Goal: Submit feedback/report problem: Submit feedback/report problem

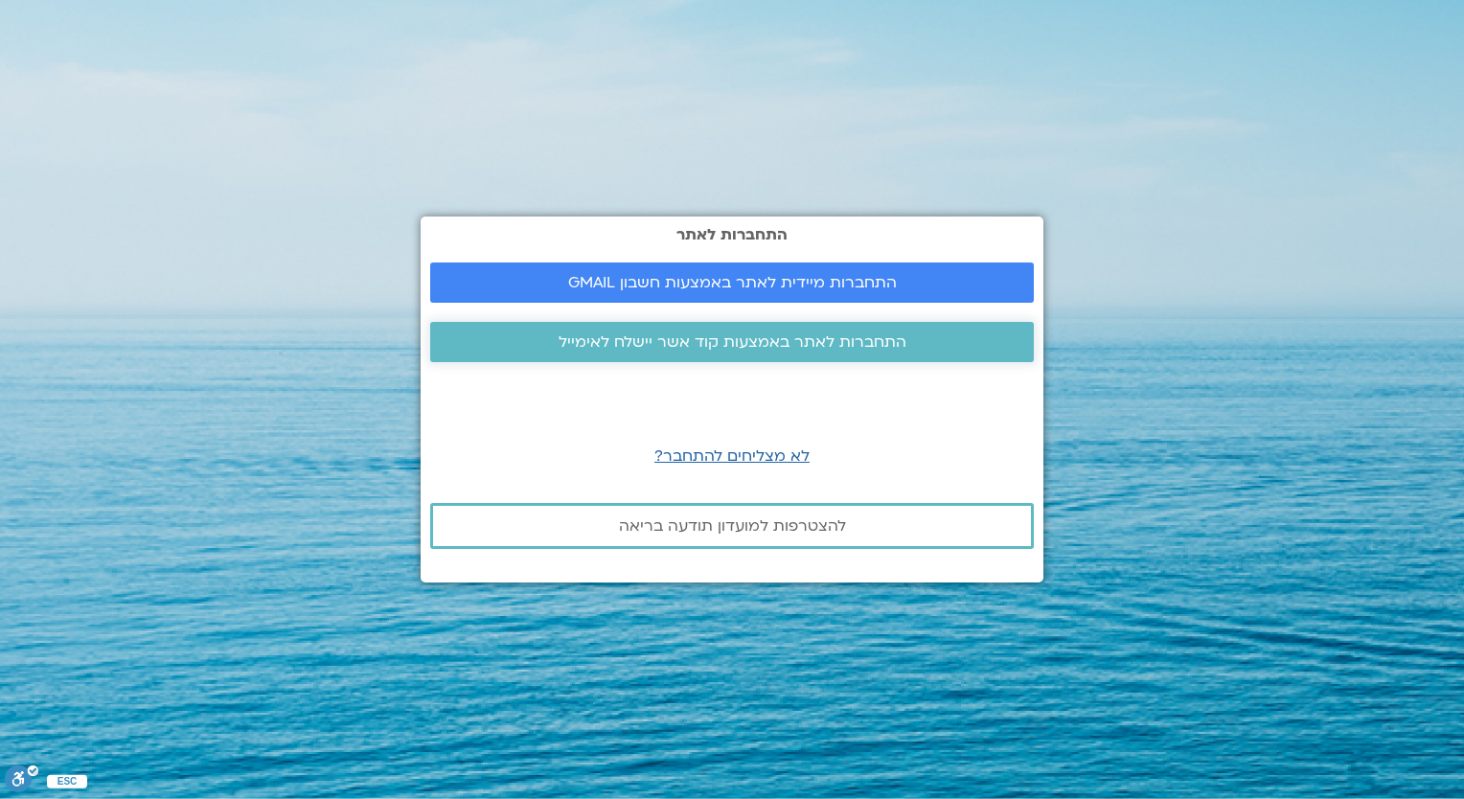
click at [700, 334] on span "התחברות לאתר באמצעות קוד אשר יישלח לאימייל" at bounding box center [733, 342] width 348 height 17
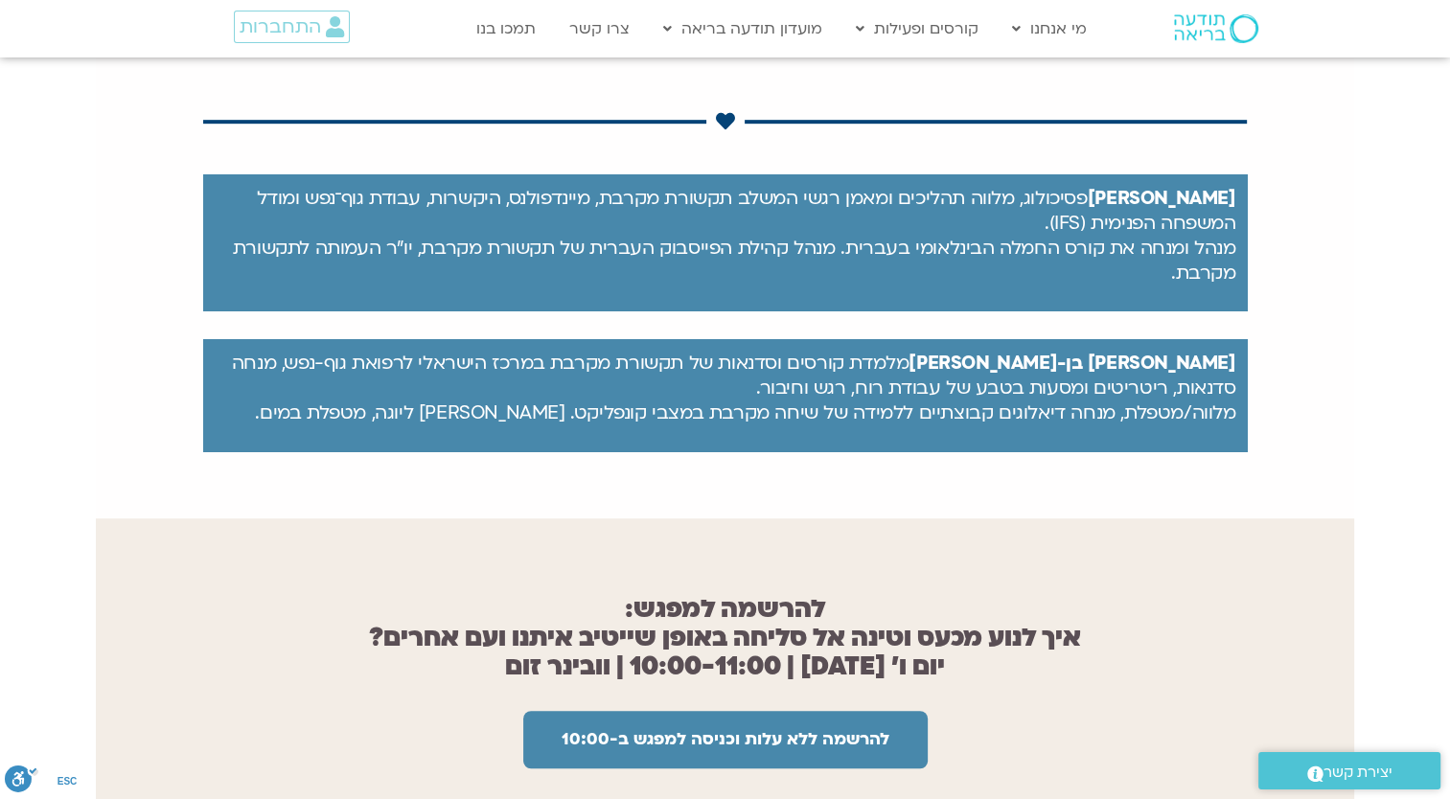
scroll to position [1246, 0]
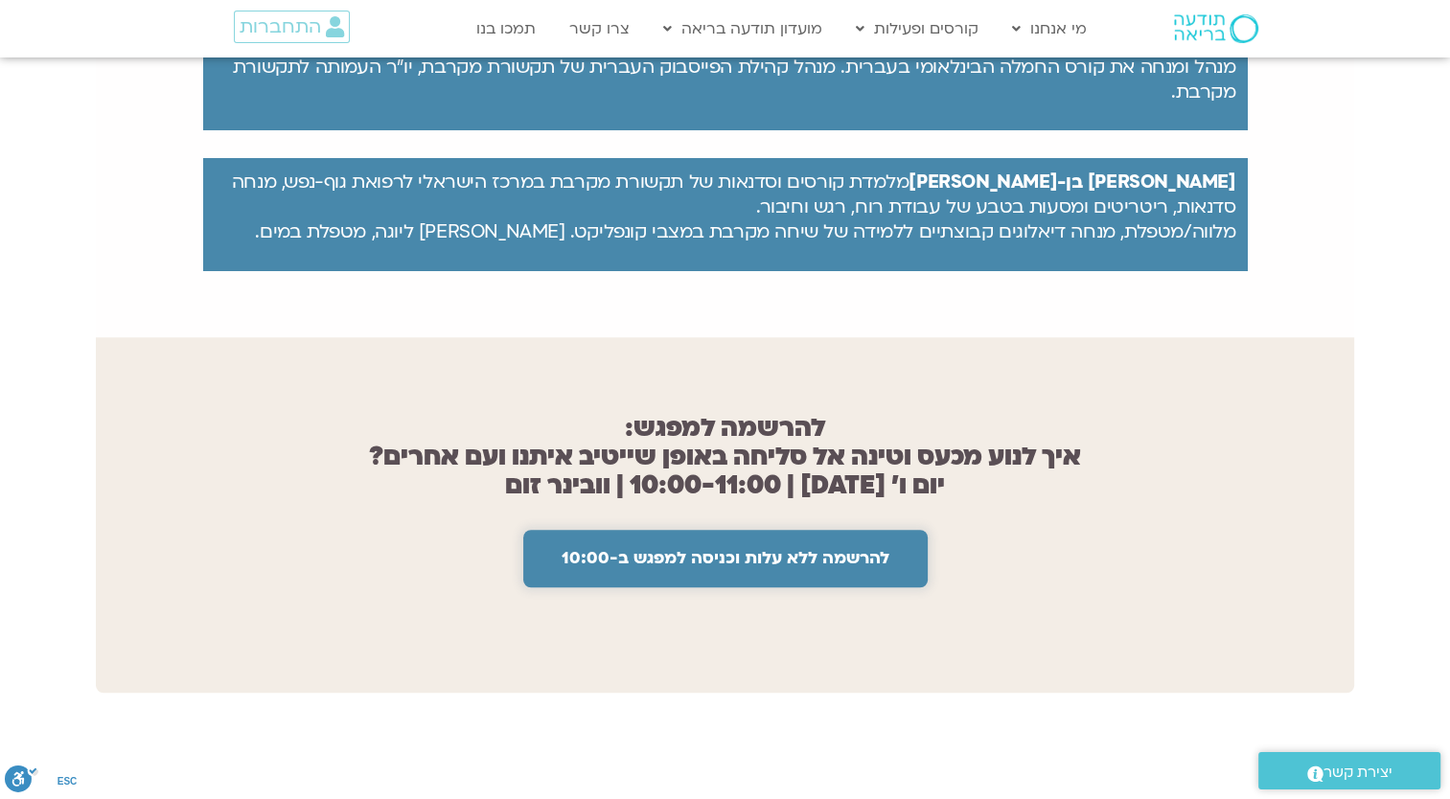
click at [733, 530] on link "להרשמה ללא עלות וכניסה למפגש ב-10:00" at bounding box center [725, 559] width 404 height 58
click at [725, 549] on span "להרשמה ללא עלות וכניסה למפגש ב-10:00" at bounding box center [726, 558] width 328 height 19
click at [719, 549] on span "להרשמה ללא עלות וכניסה למפגש ב-10:00" at bounding box center [726, 558] width 328 height 19
click at [294, 24] on span "התחברות" at bounding box center [280, 26] width 81 height 21
click at [290, 19] on span "התחברות" at bounding box center [280, 26] width 81 height 21
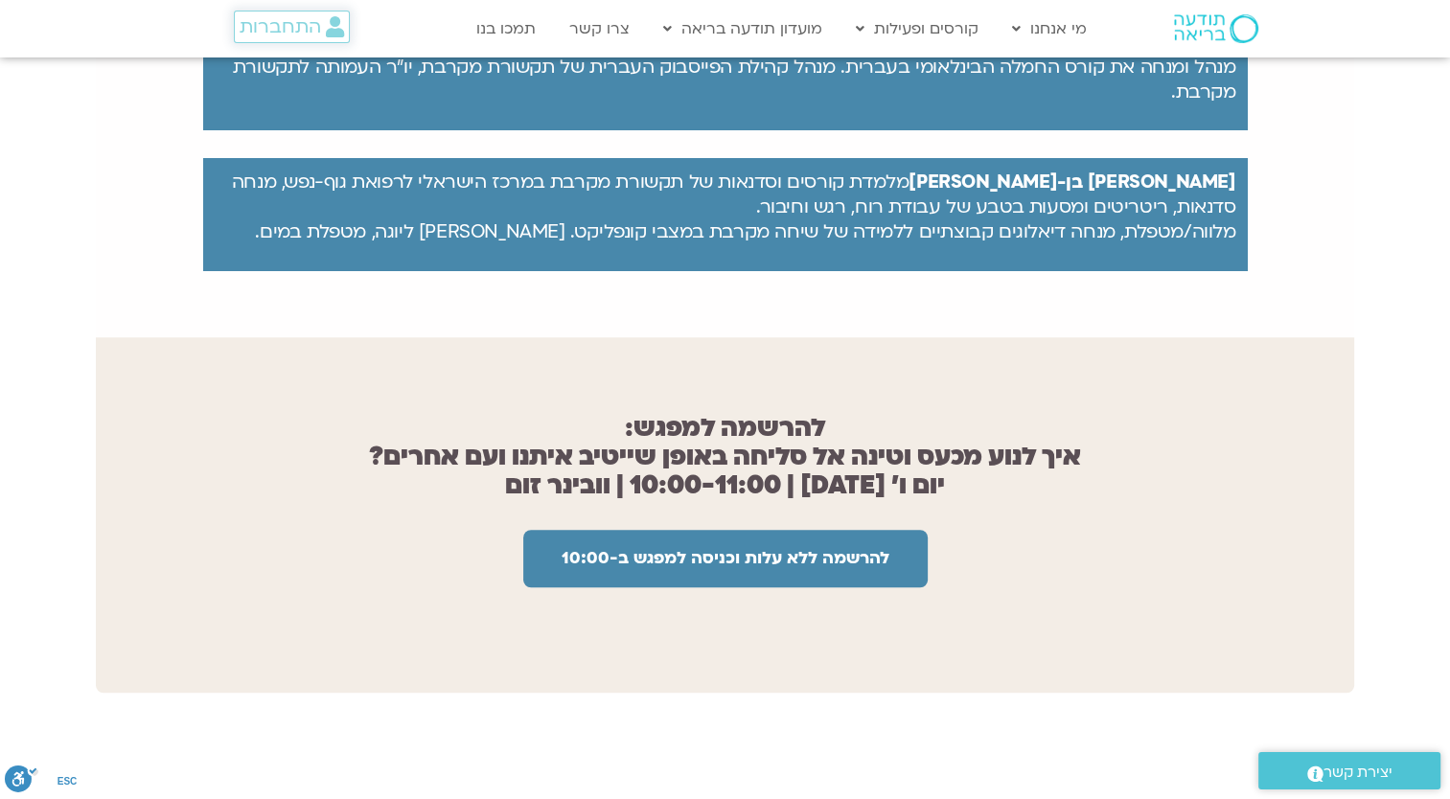
click at [290, 19] on span "התחברות" at bounding box center [280, 26] width 81 height 21
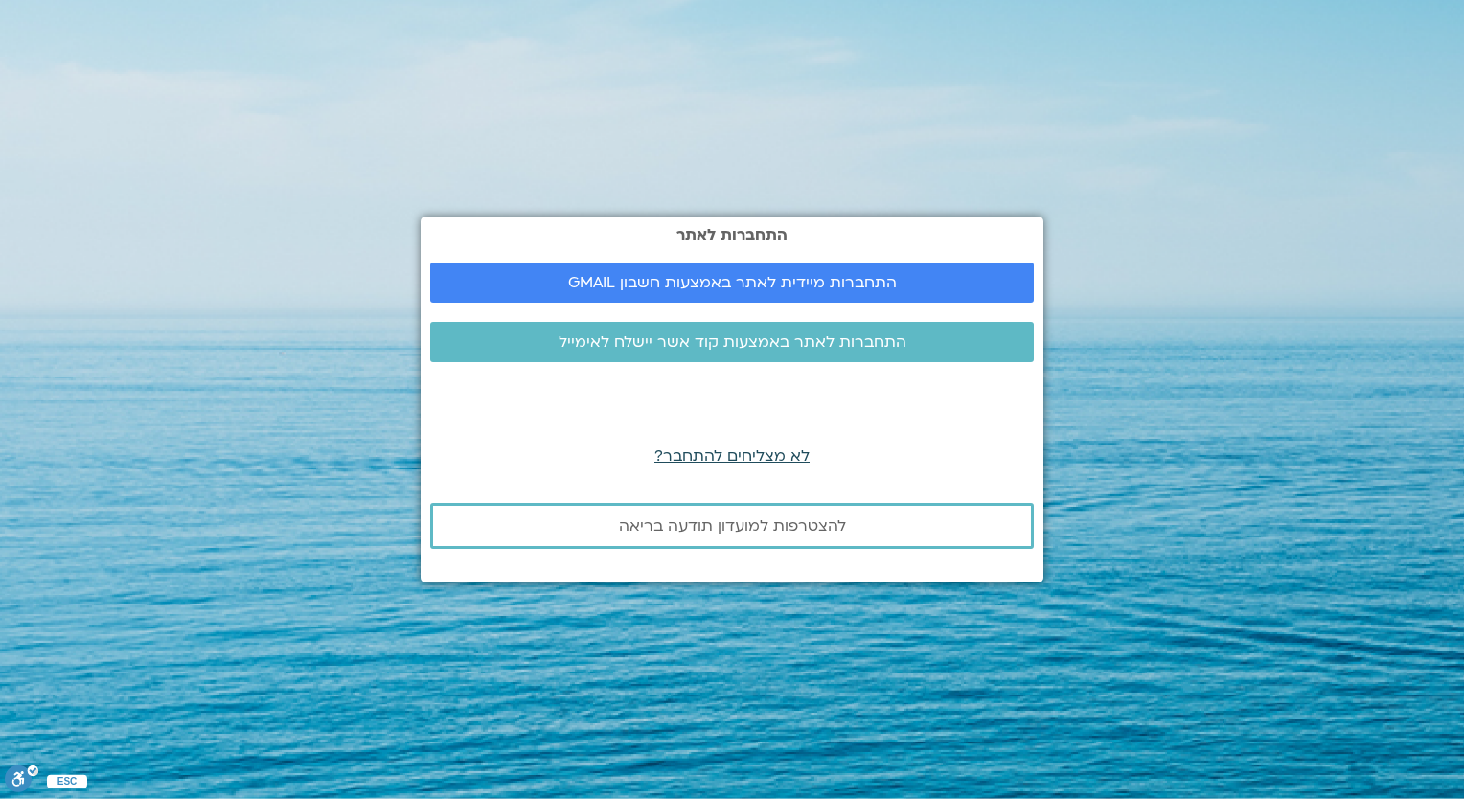
click at [710, 450] on span "לא מצליחים להתחבר?" at bounding box center [732, 456] width 155 height 21
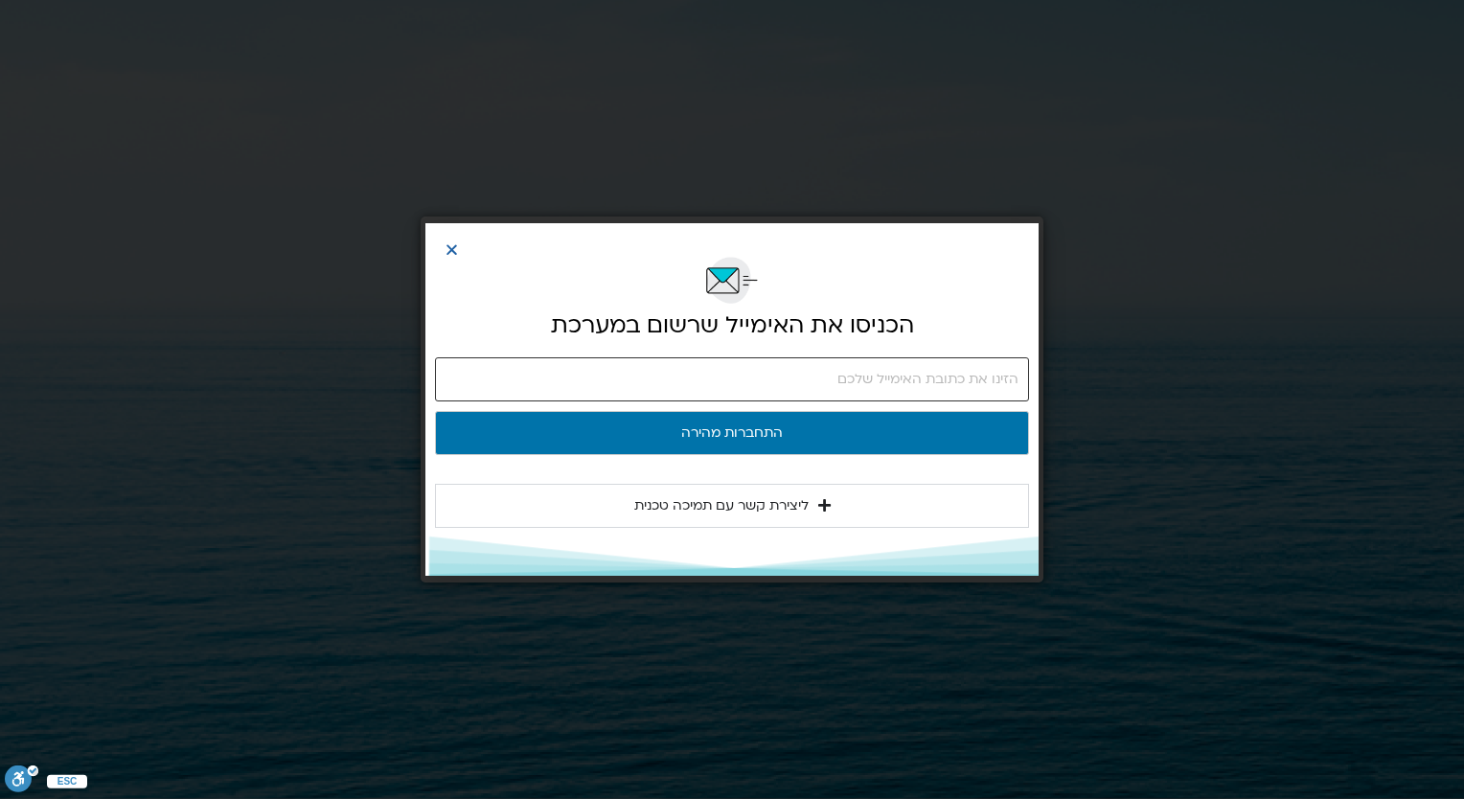
click at [799, 379] on input "email" at bounding box center [732, 379] width 594 height 44
type input "rivkaorion@gmail.com"
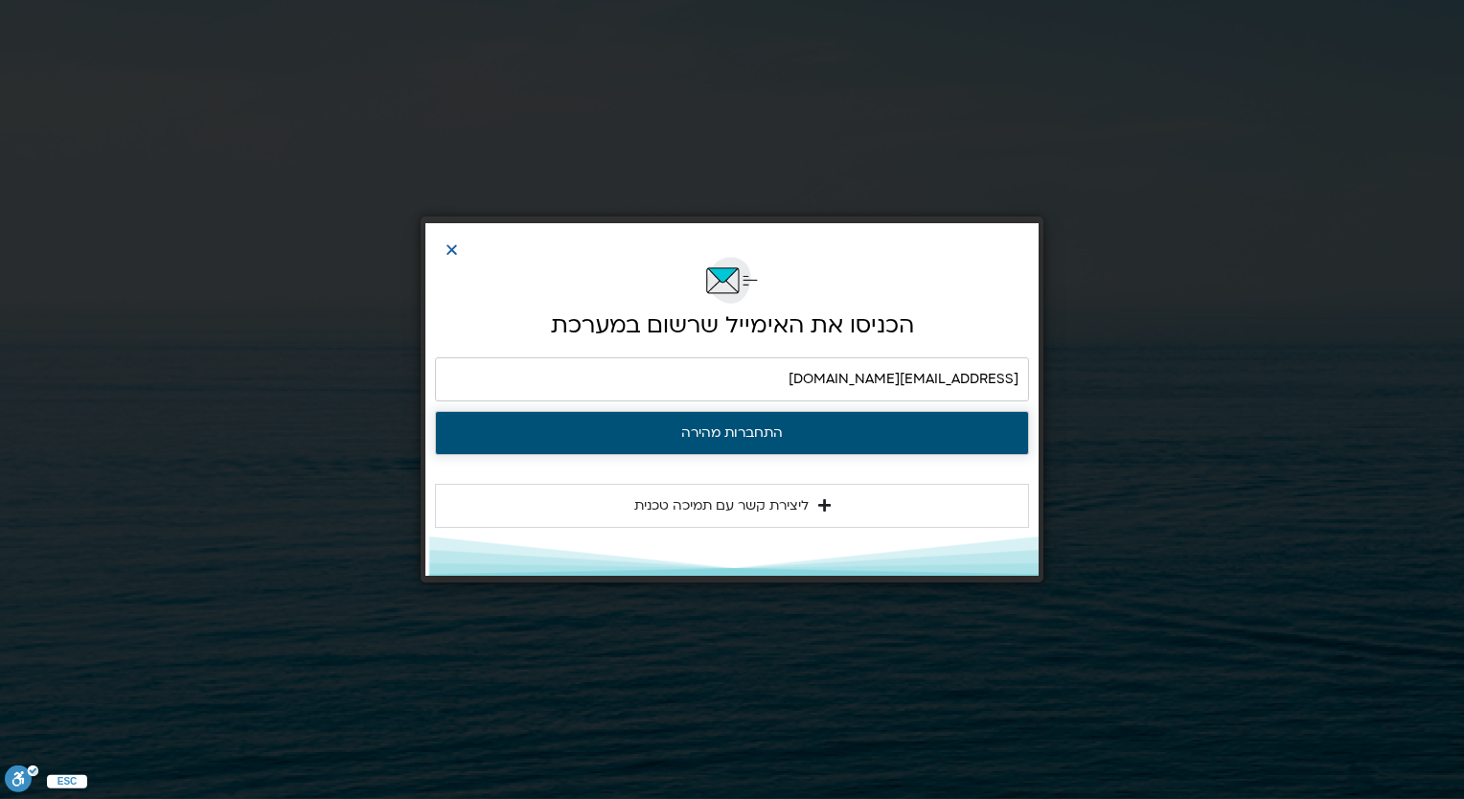
click at [739, 434] on button "התחברות מהירה" at bounding box center [732, 433] width 594 height 44
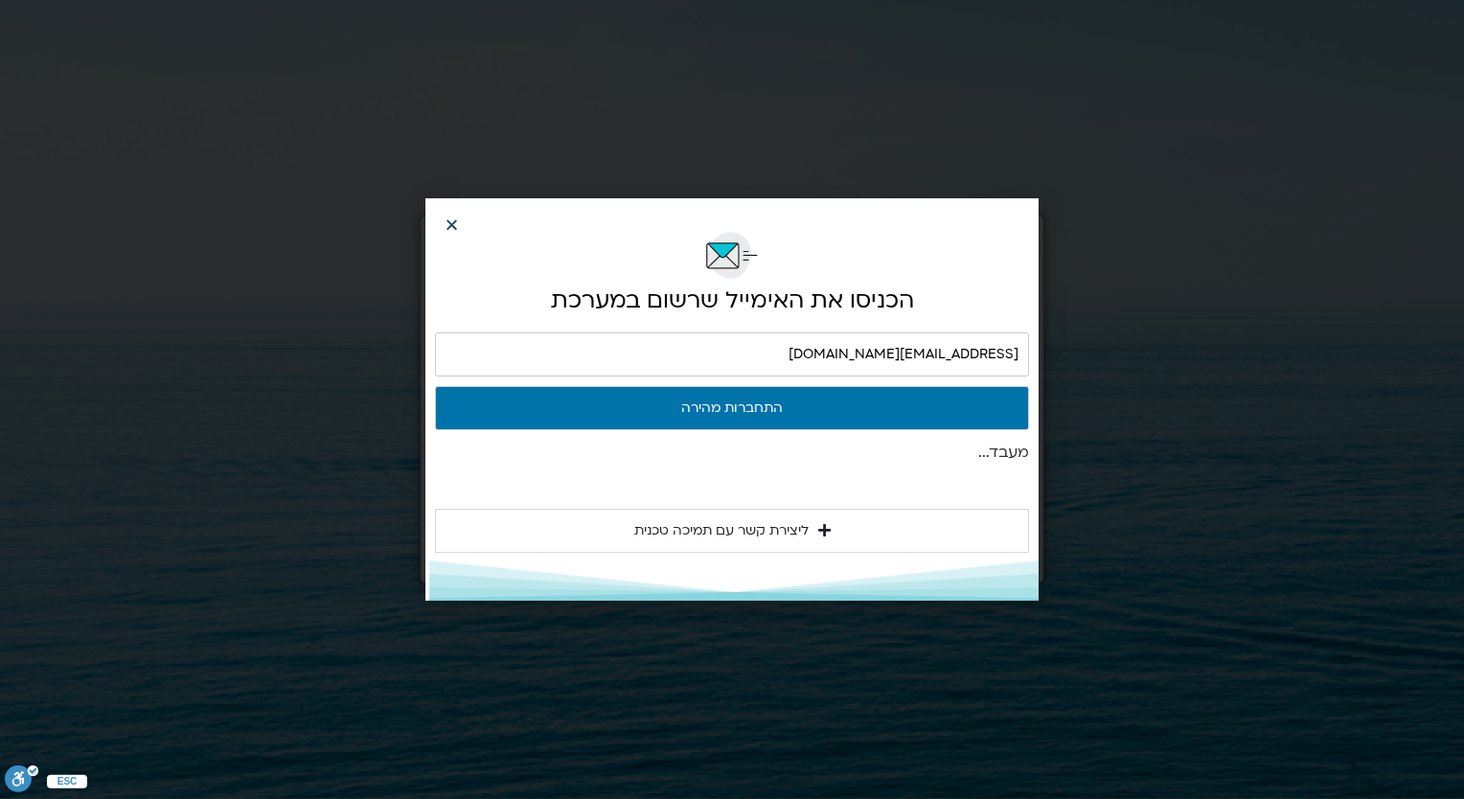
click at [455, 220] on icon "Close" at bounding box center [452, 225] width 14 height 14
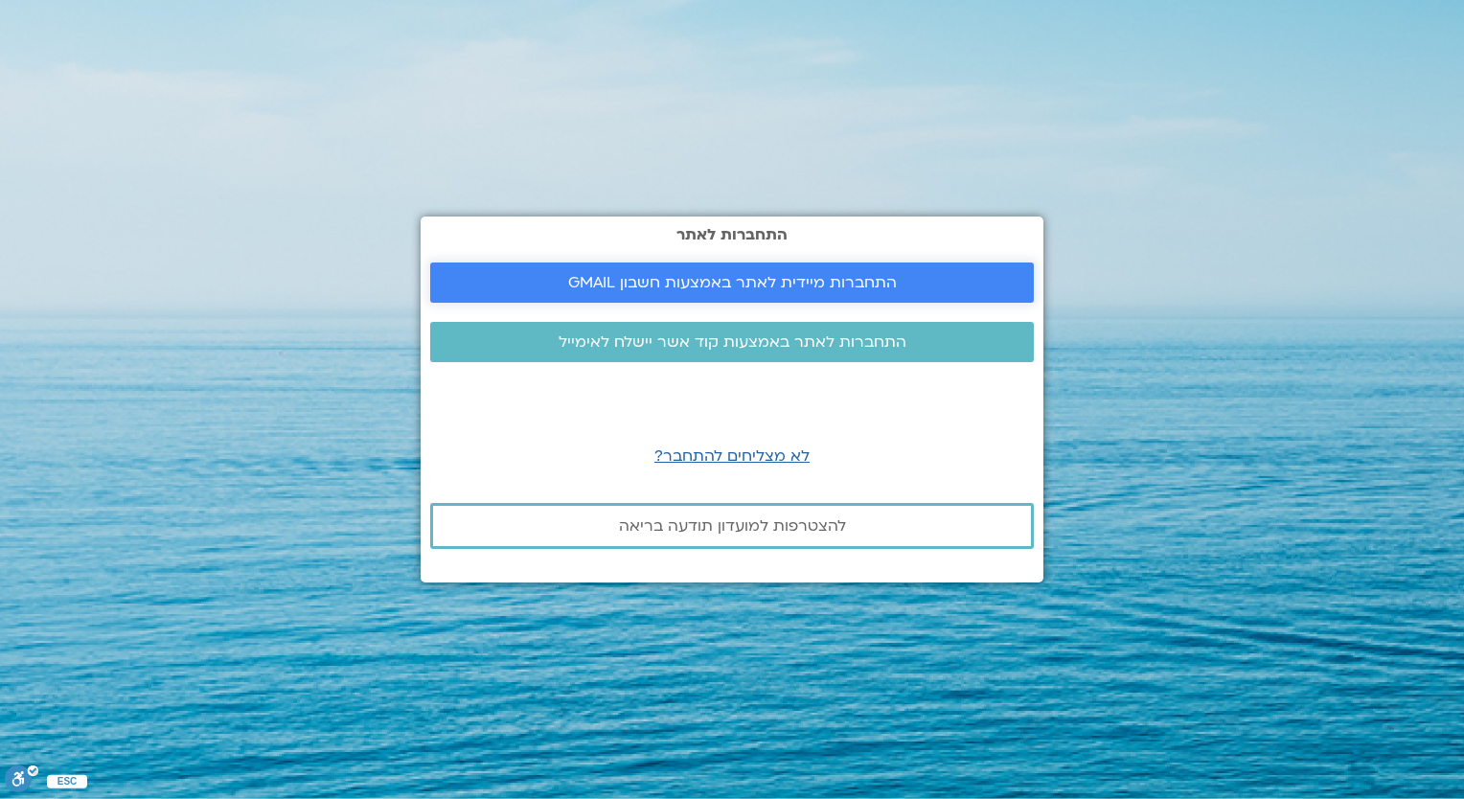
click at [709, 278] on span "התחברות מיידית לאתר באמצעות חשבון GMAIL" at bounding box center [732, 282] width 329 height 17
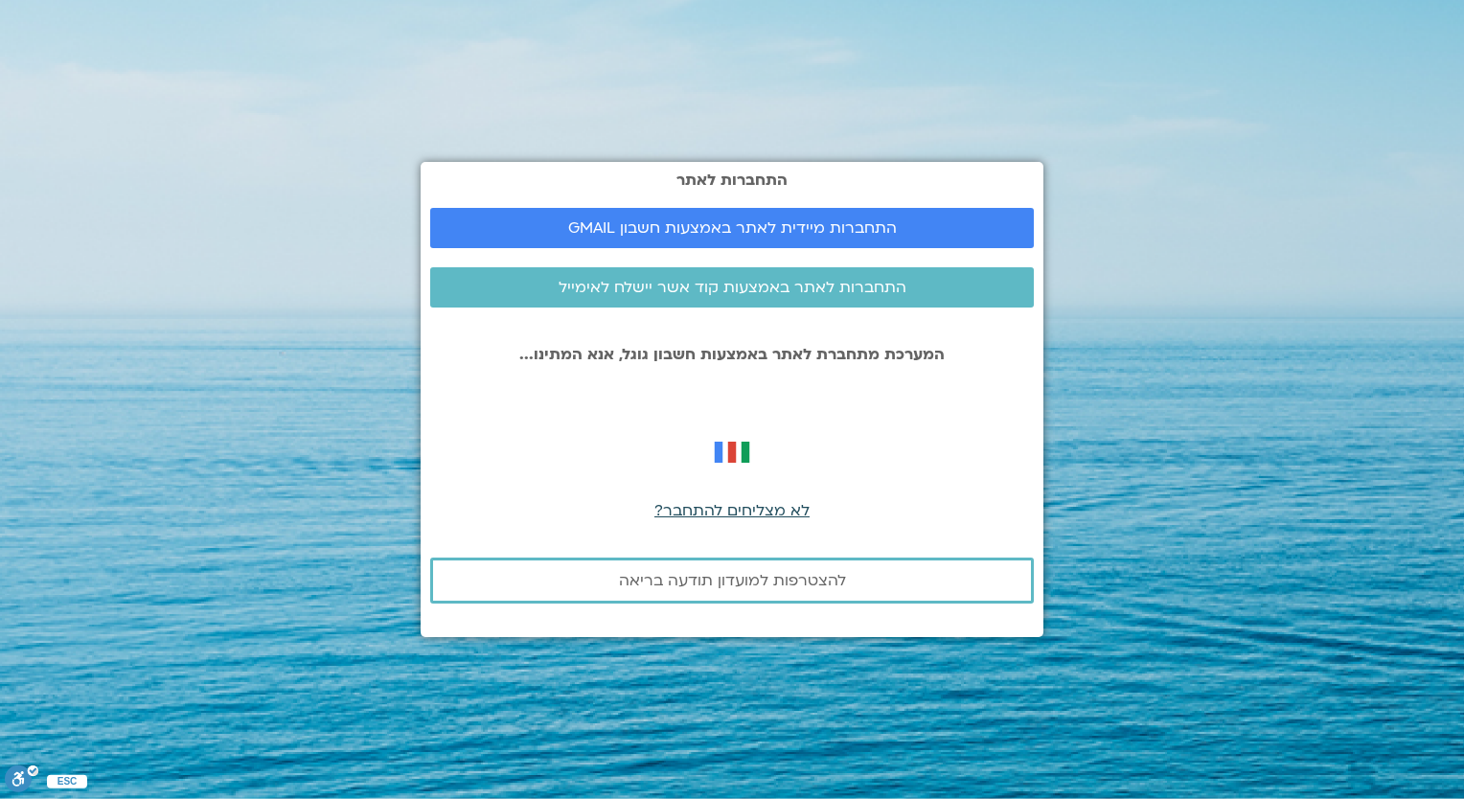
click at [726, 506] on span "לא מצליחים להתחבר?" at bounding box center [732, 510] width 155 height 21
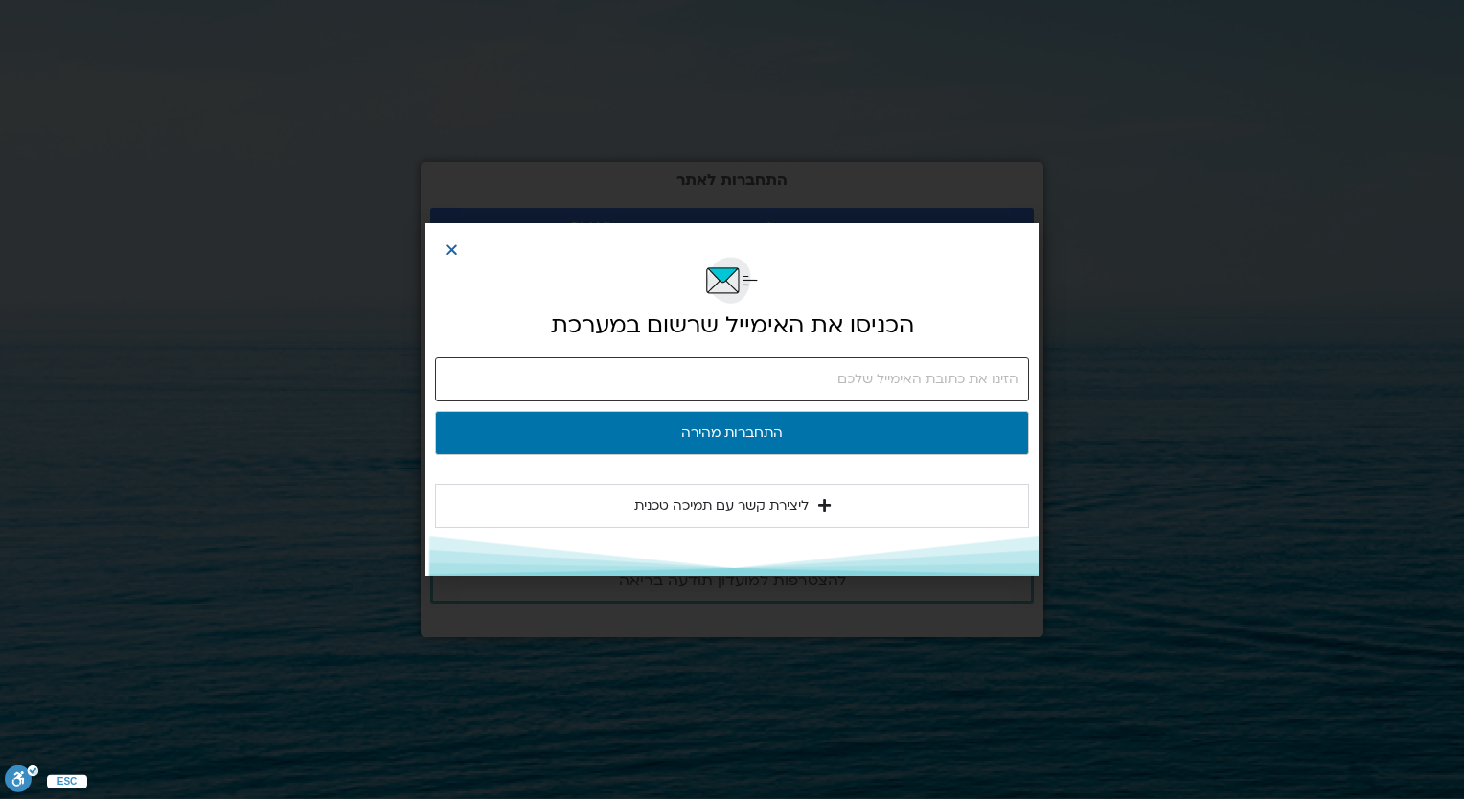
click at [840, 385] on input "email" at bounding box center [732, 379] width 594 height 44
type input "[EMAIL_ADDRESS][DOMAIN_NAME]"
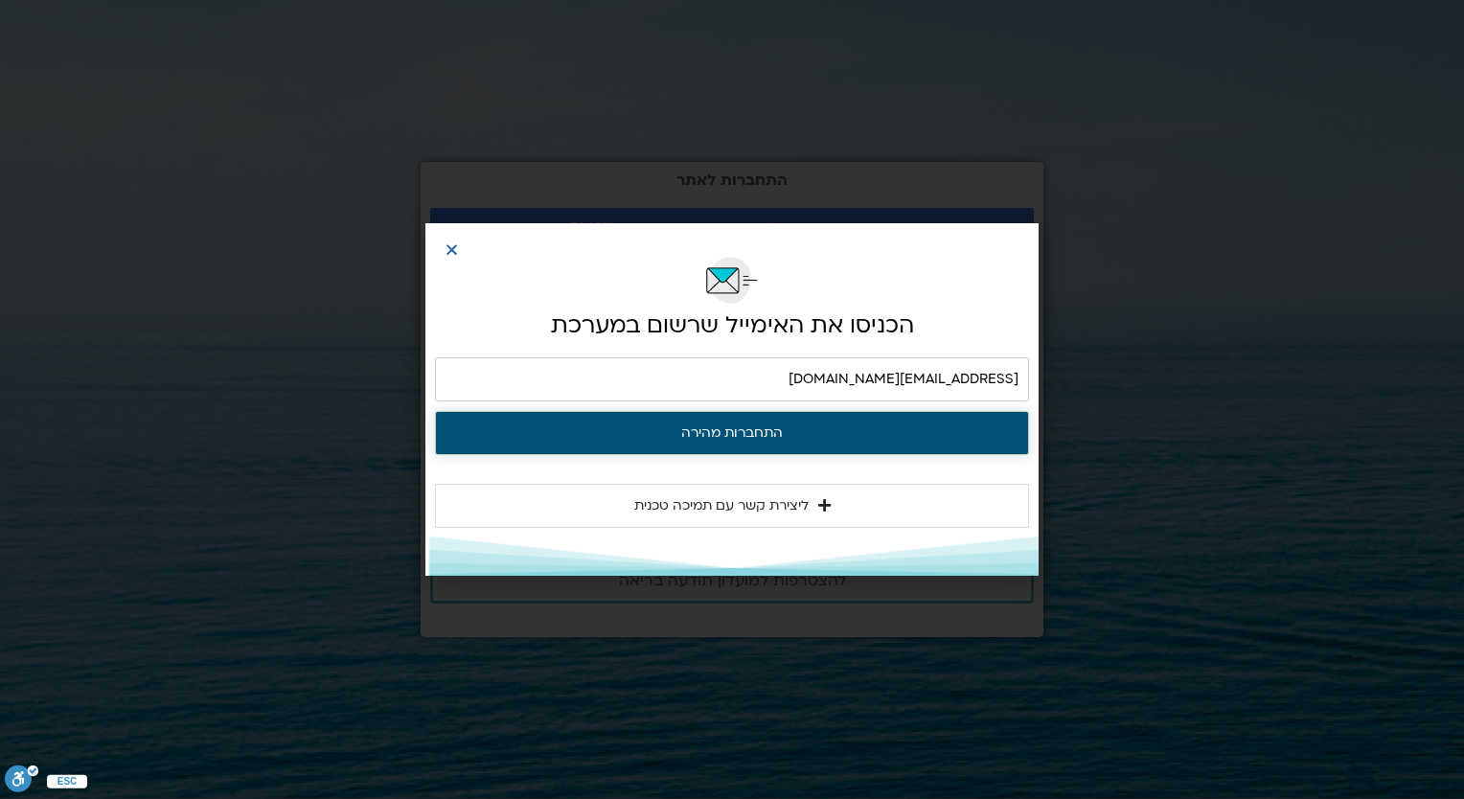
click at [749, 429] on button "התחברות מהירה" at bounding box center [732, 433] width 594 height 44
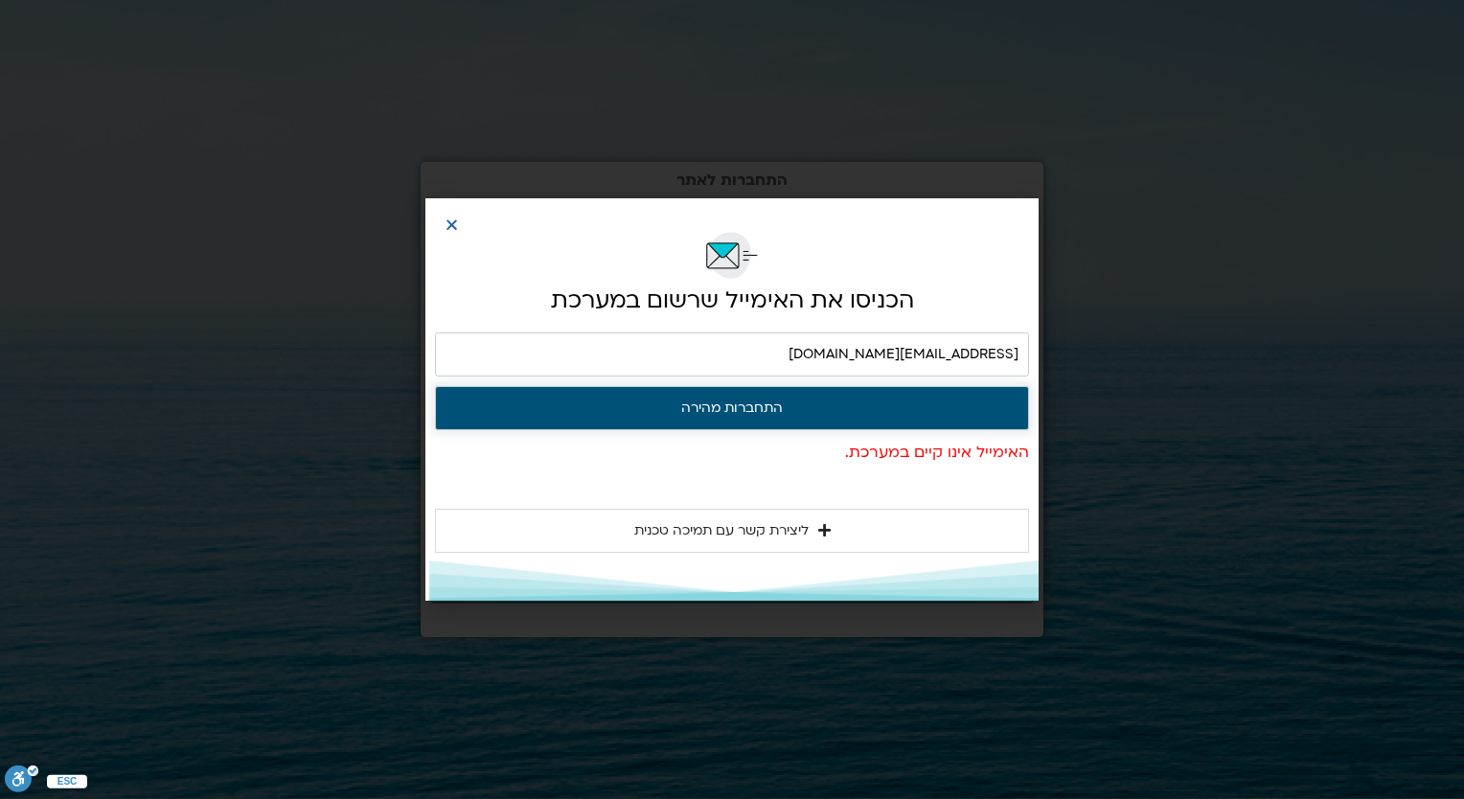
click at [751, 410] on button "התחברות מהירה" at bounding box center [732, 408] width 594 height 44
click at [743, 404] on button "התחברות מהירה" at bounding box center [732, 408] width 594 height 44
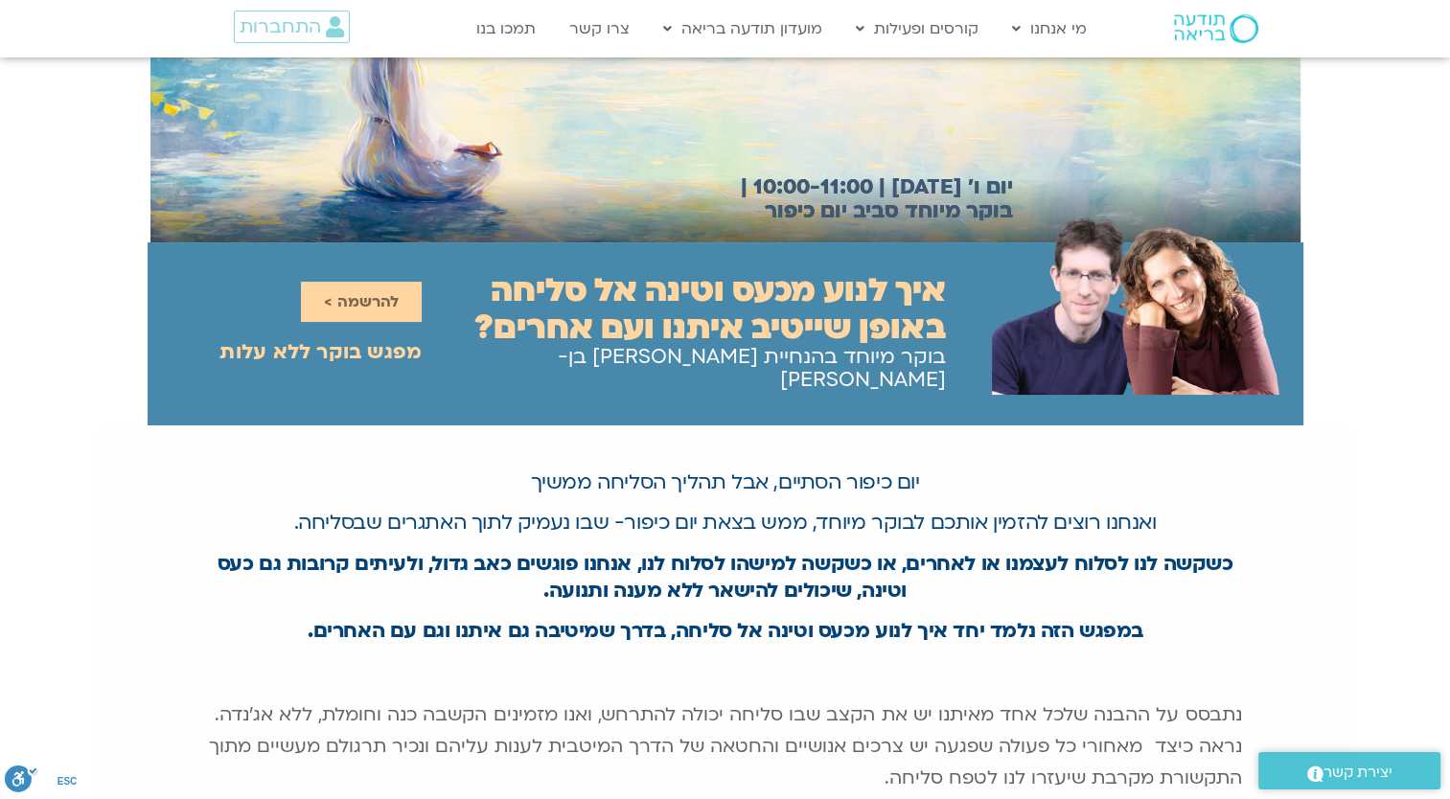
scroll to position [192, 0]
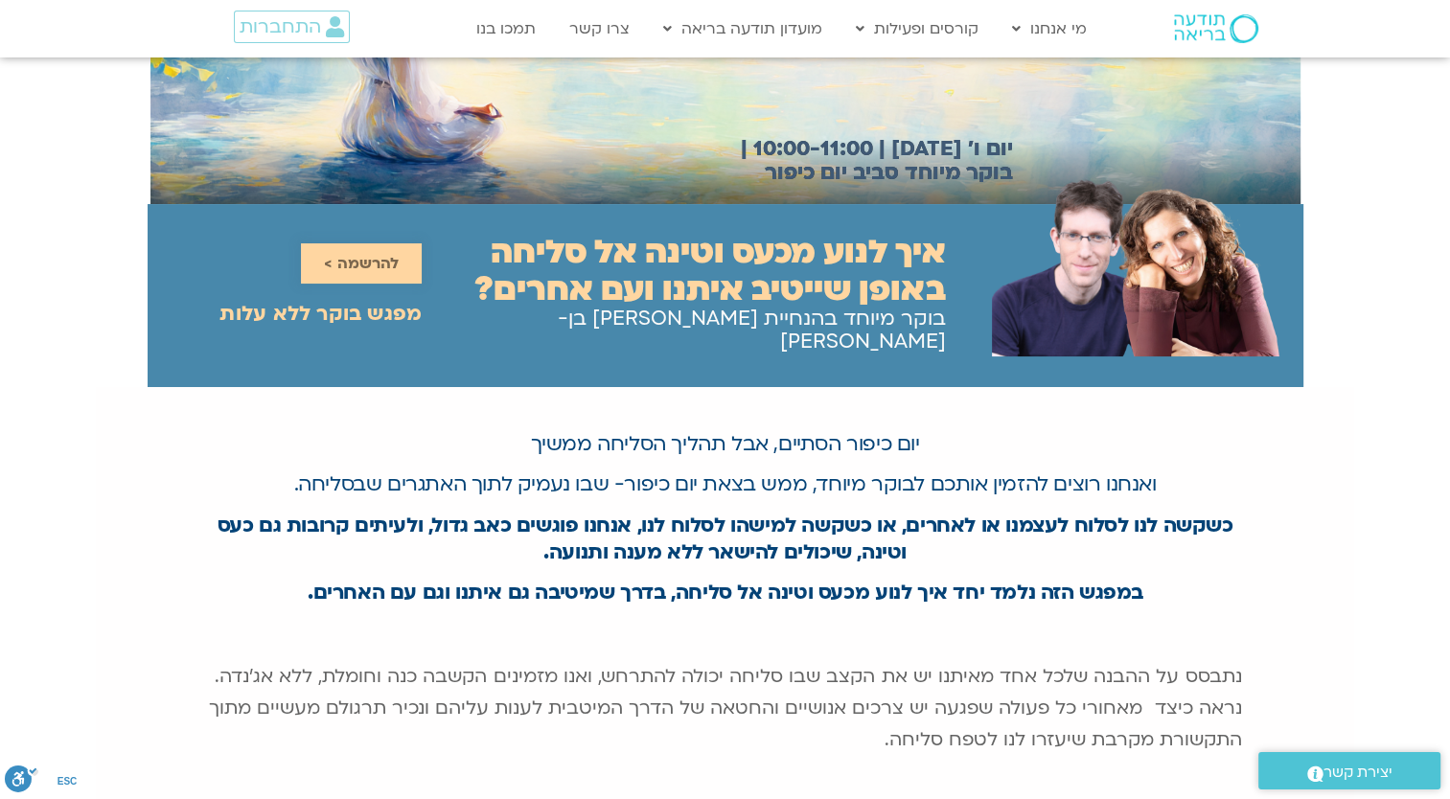
click at [357, 255] on span "להרשמה >" at bounding box center [361, 263] width 75 height 17
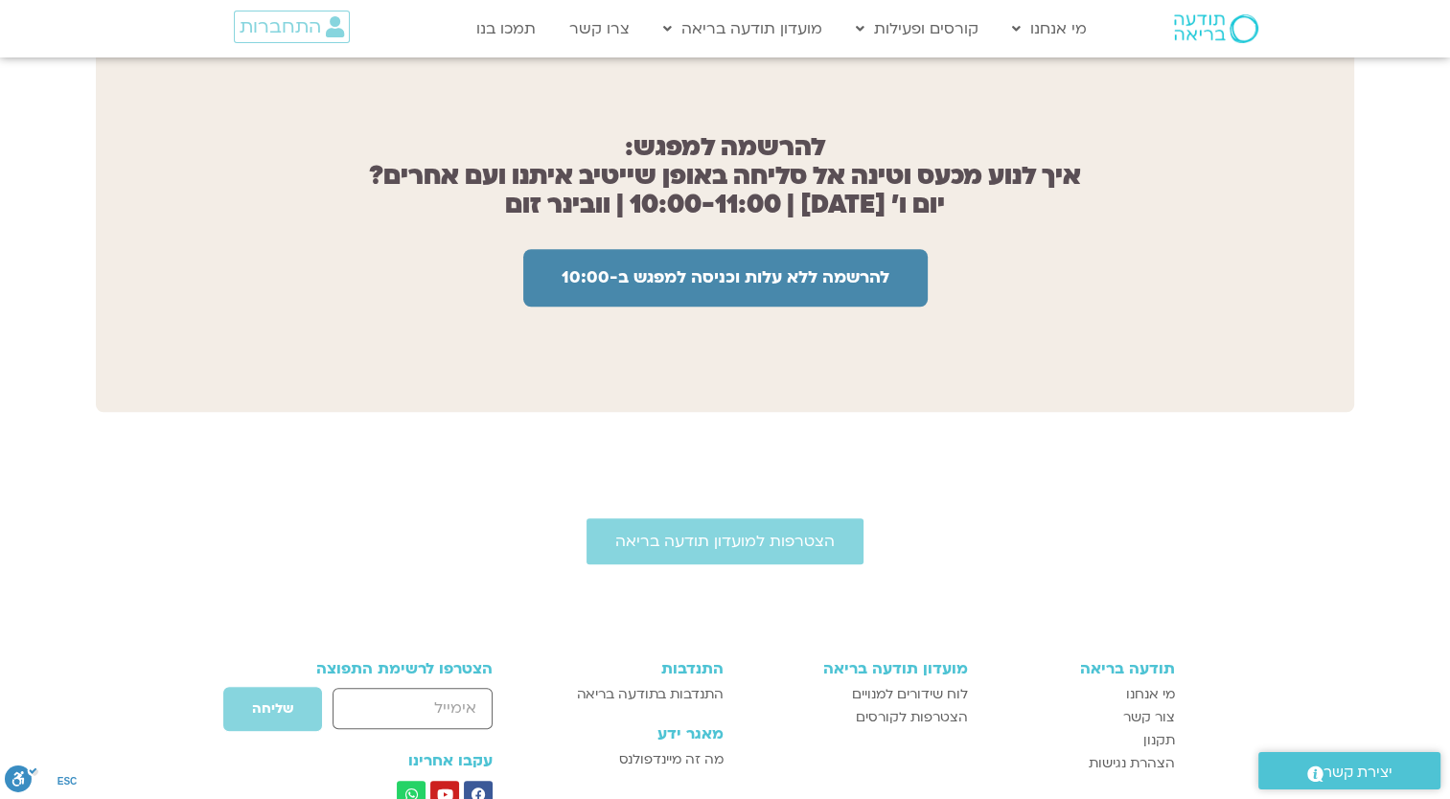
scroll to position [1532, 0]
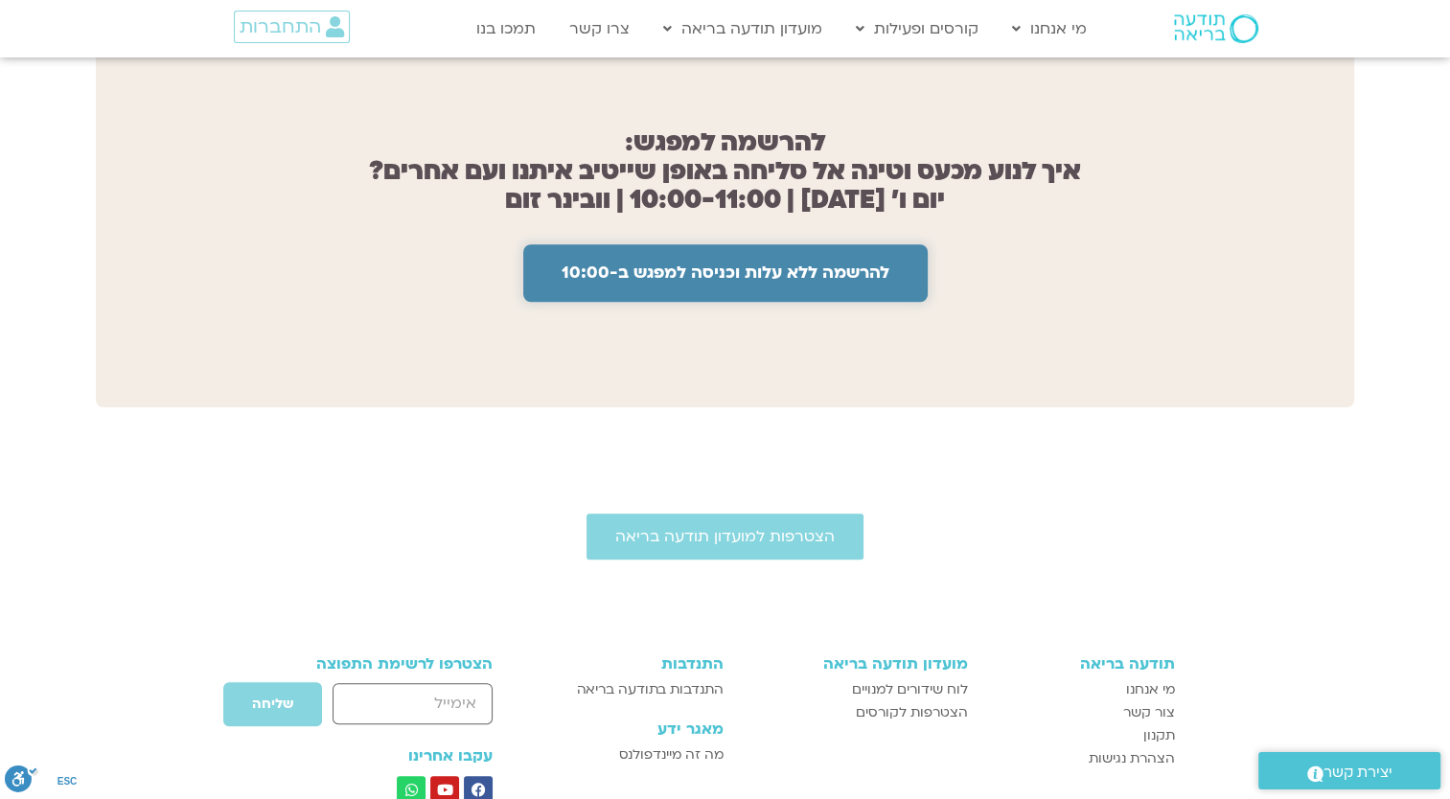
click at [712, 264] on span "להרשמה ללא עלות וכניסה למפגש ב-10:00" at bounding box center [726, 273] width 328 height 19
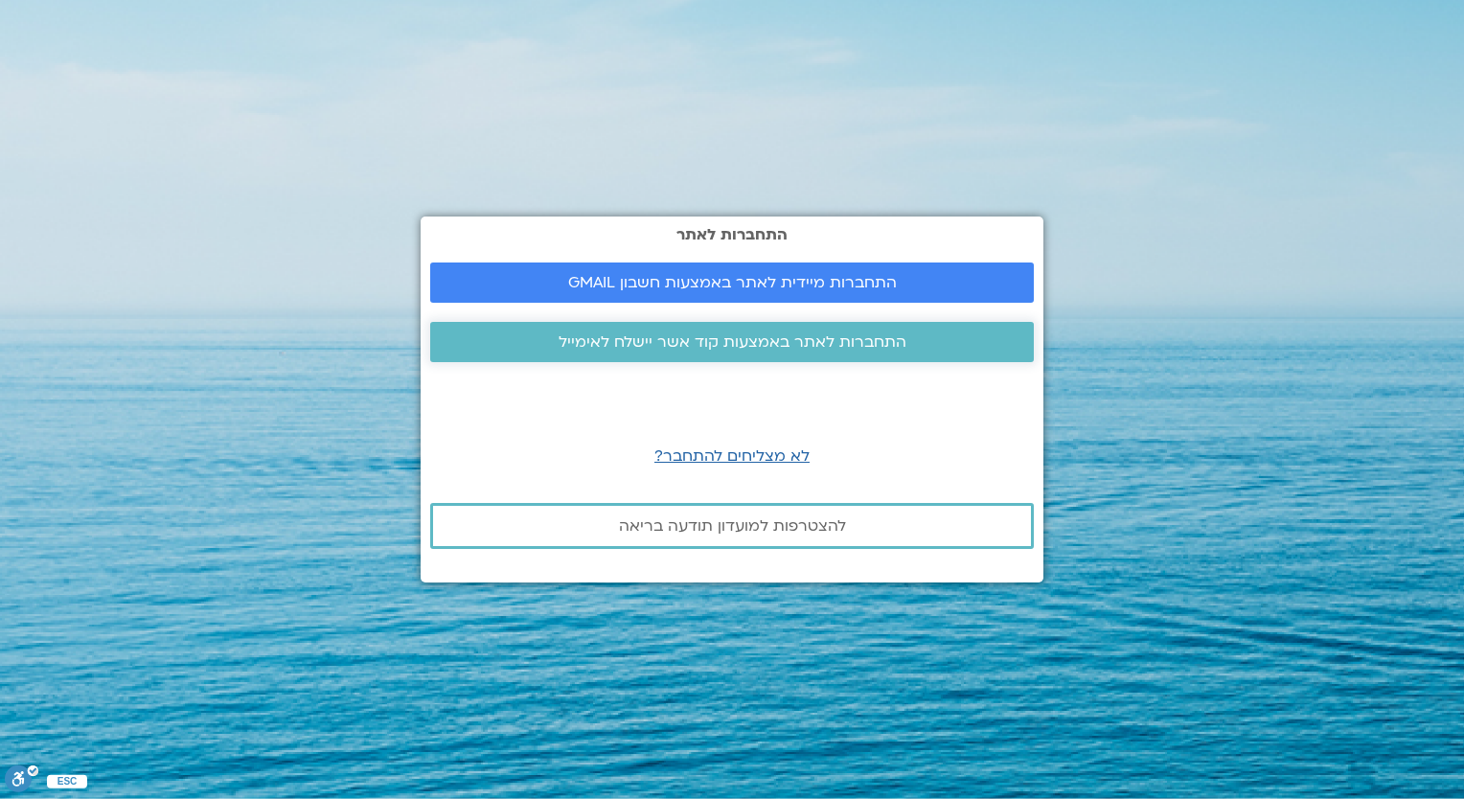
click at [709, 337] on span "התחברות לאתר באמצעות קוד אשר יישלח לאימייל" at bounding box center [733, 342] width 348 height 17
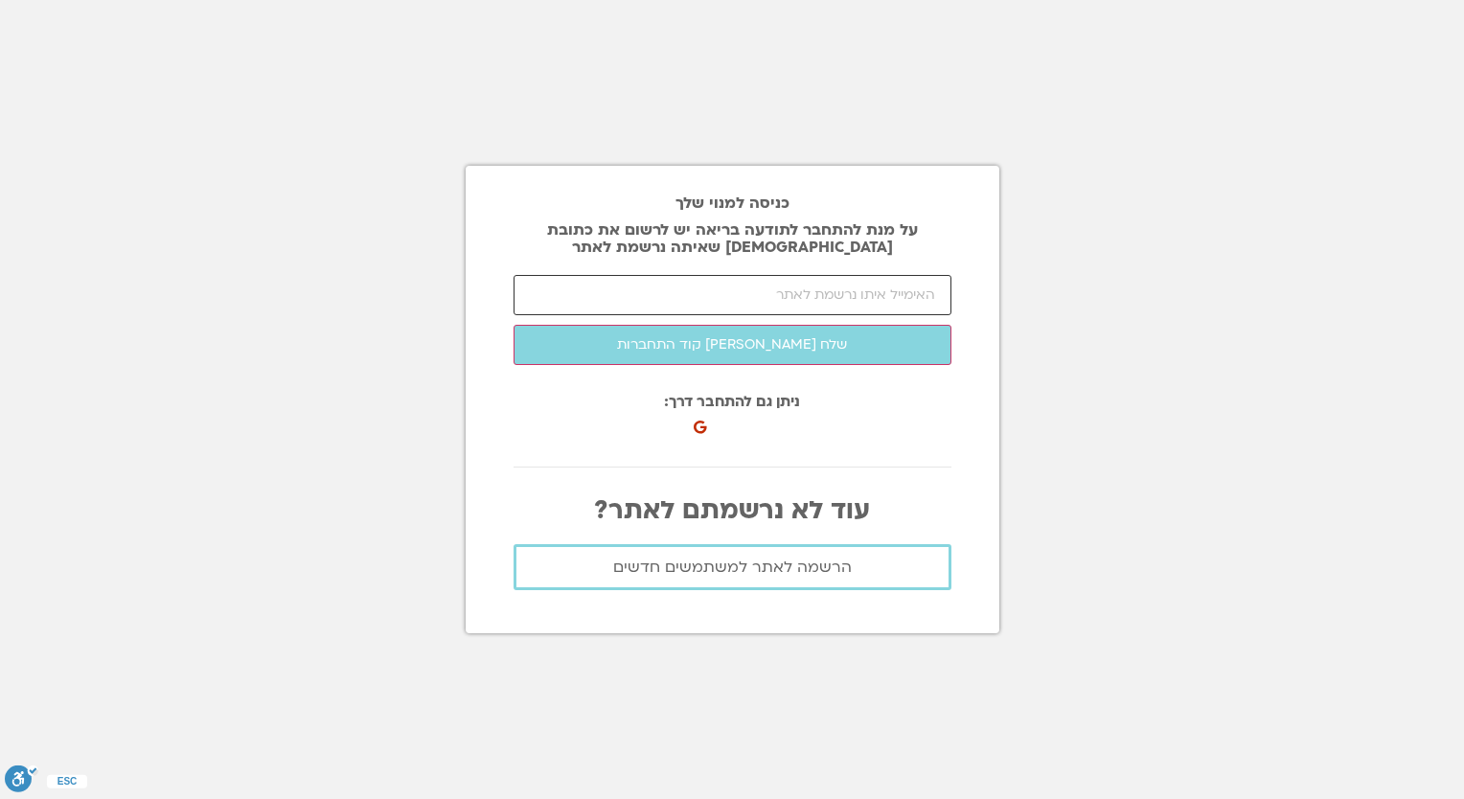
click at [775, 301] on input "email" at bounding box center [733, 295] width 438 height 40
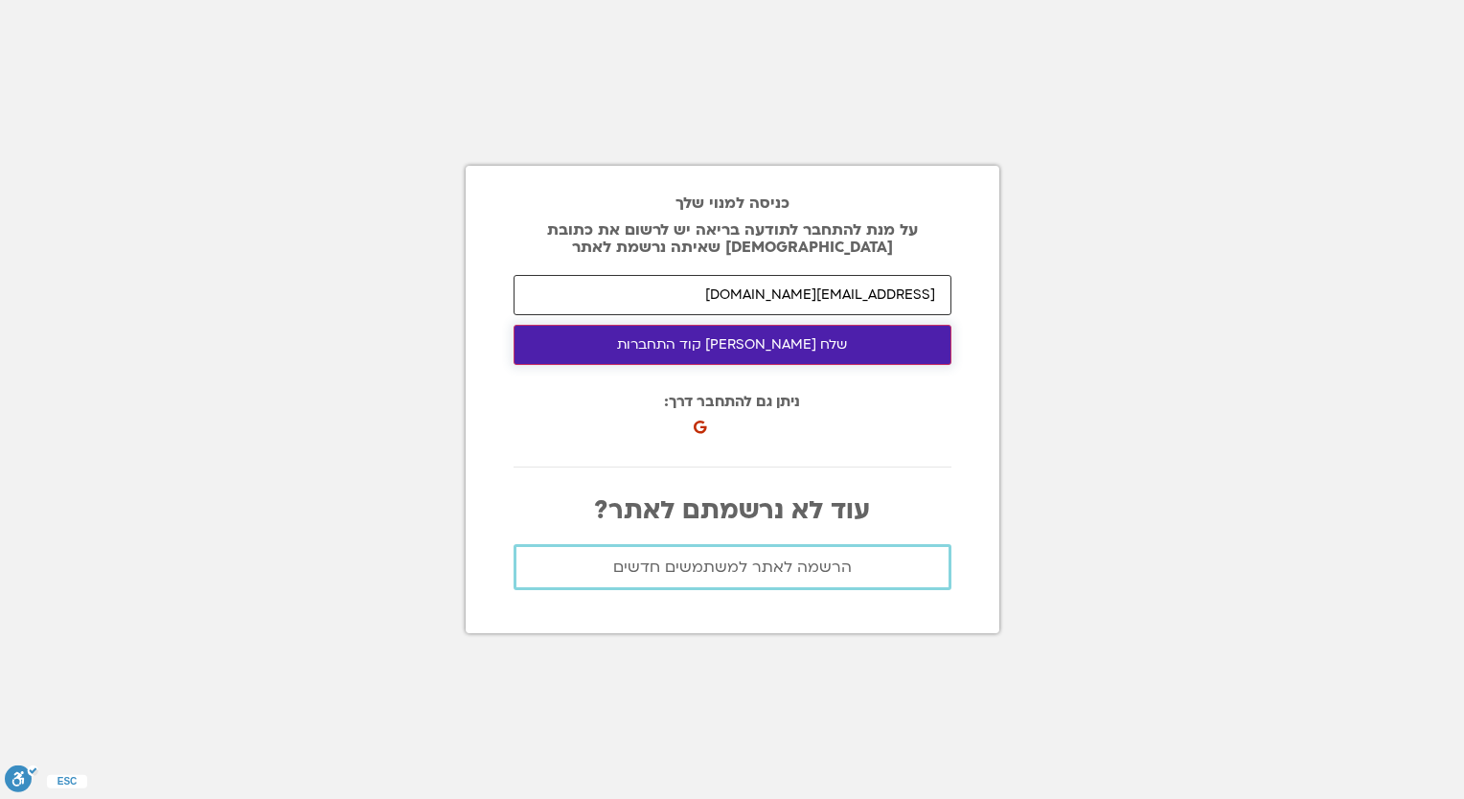
type input "[EMAIL_ADDRESS][DOMAIN_NAME]"
click at [808, 337] on button "שלח [PERSON_NAME] קוד התחברות" at bounding box center [733, 345] width 438 height 40
click at [741, 340] on button "שלח [PERSON_NAME] קוד התחברות" at bounding box center [733, 345] width 438 height 40
click at [763, 343] on button "שלח לי קוד התחברות" at bounding box center [733, 345] width 438 height 40
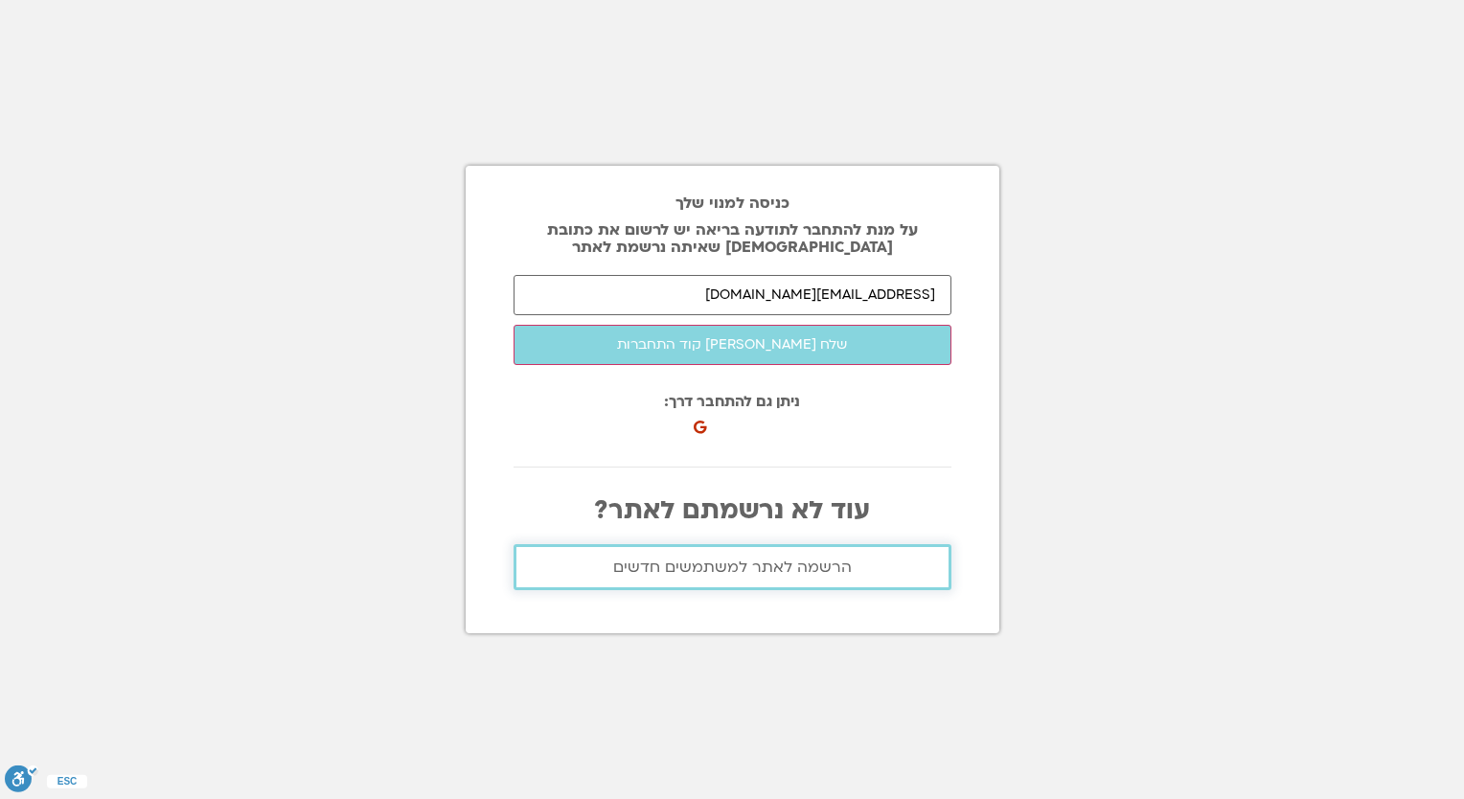
click at [730, 550] on link "הרשמה לאתר למשתמשים חדשים" at bounding box center [733, 567] width 438 height 46
click at [736, 562] on span "הרשמה לאתר למשתמשים חדשים" at bounding box center [732, 567] width 239 height 17
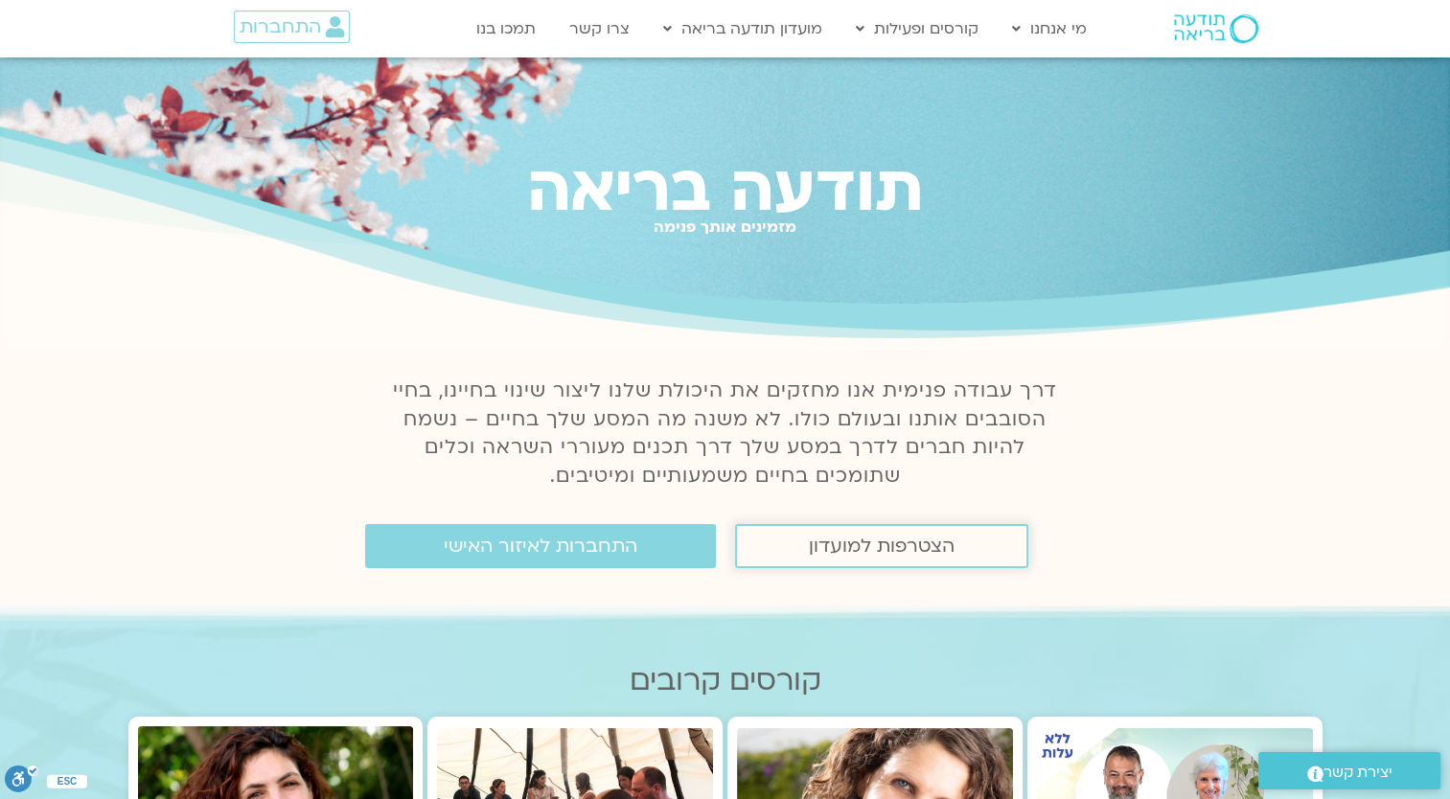
click at [825, 547] on span "הצטרפות למועדון" at bounding box center [882, 546] width 146 height 21
click at [621, 542] on span "התחברות לאיזור האישי" at bounding box center [541, 546] width 194 height 21
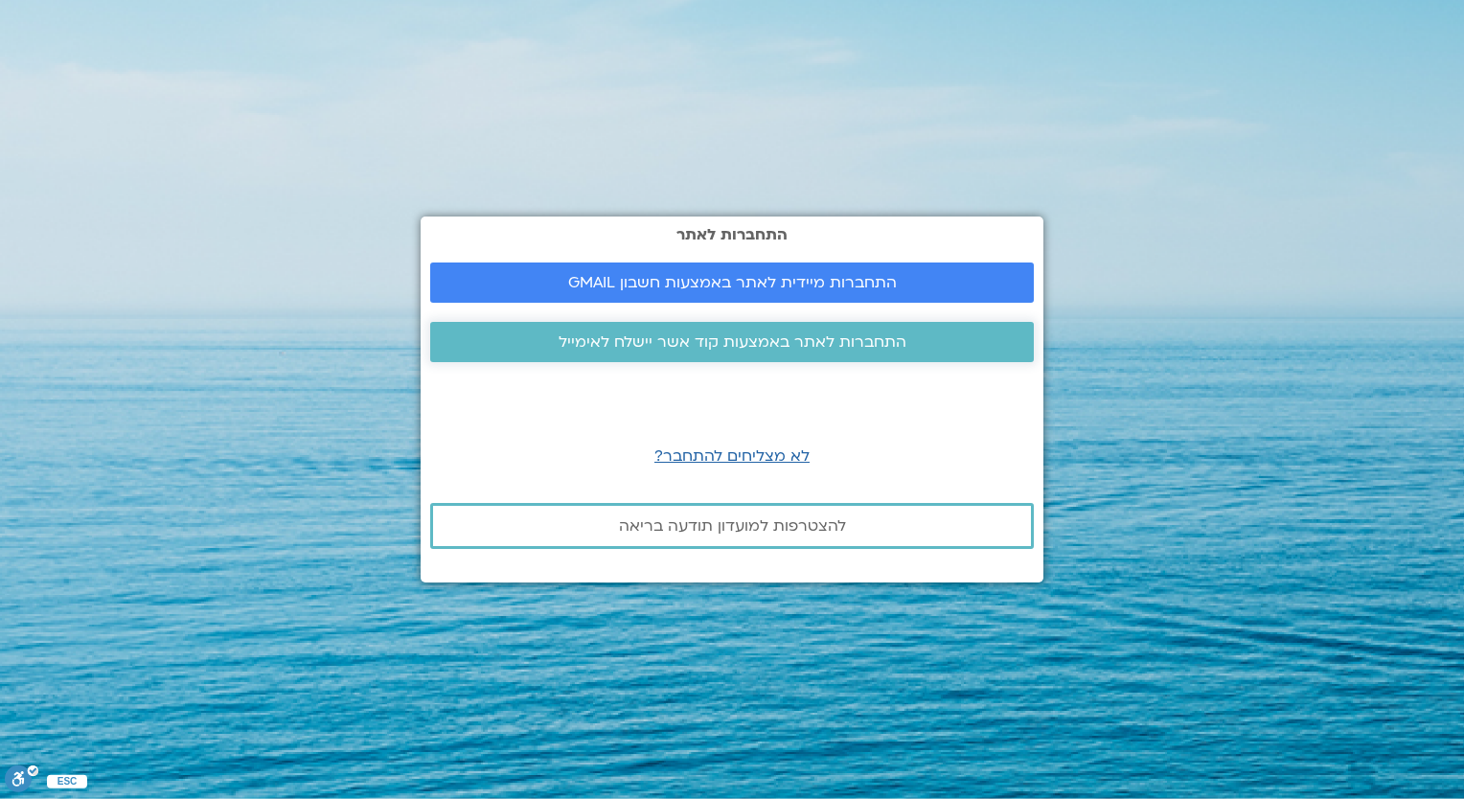
click at [716, 340] on span "התחברות לאתר באמצעות קוד אשר יישלח לאימייל" at bounding box center [733, 342] width 348 height 17
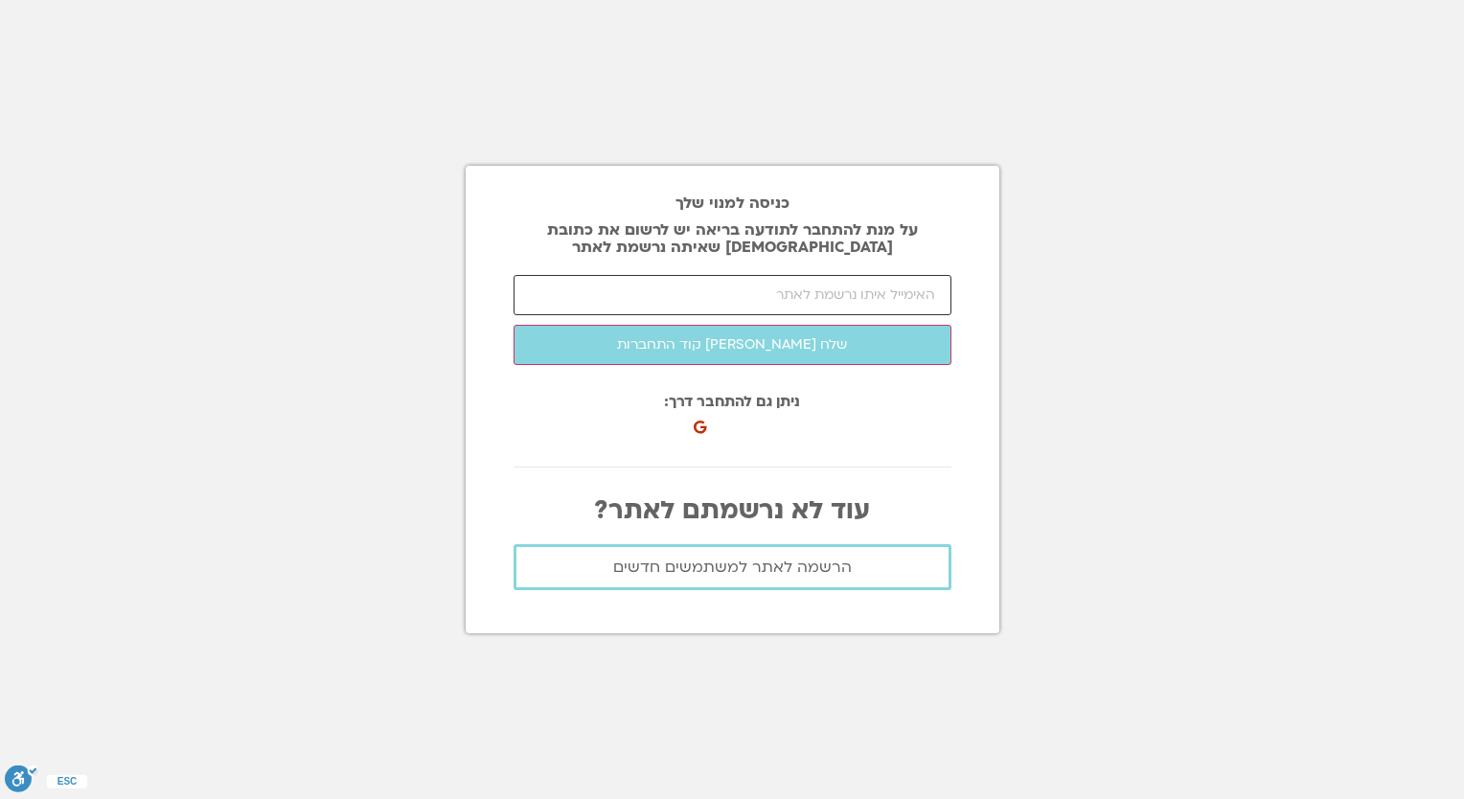
click at [772, 292] on input "email" at bounding box center [733, 295] width 438 height 40
type input "[EMAIL_ADDRESS][DOMAIN_NAME]"
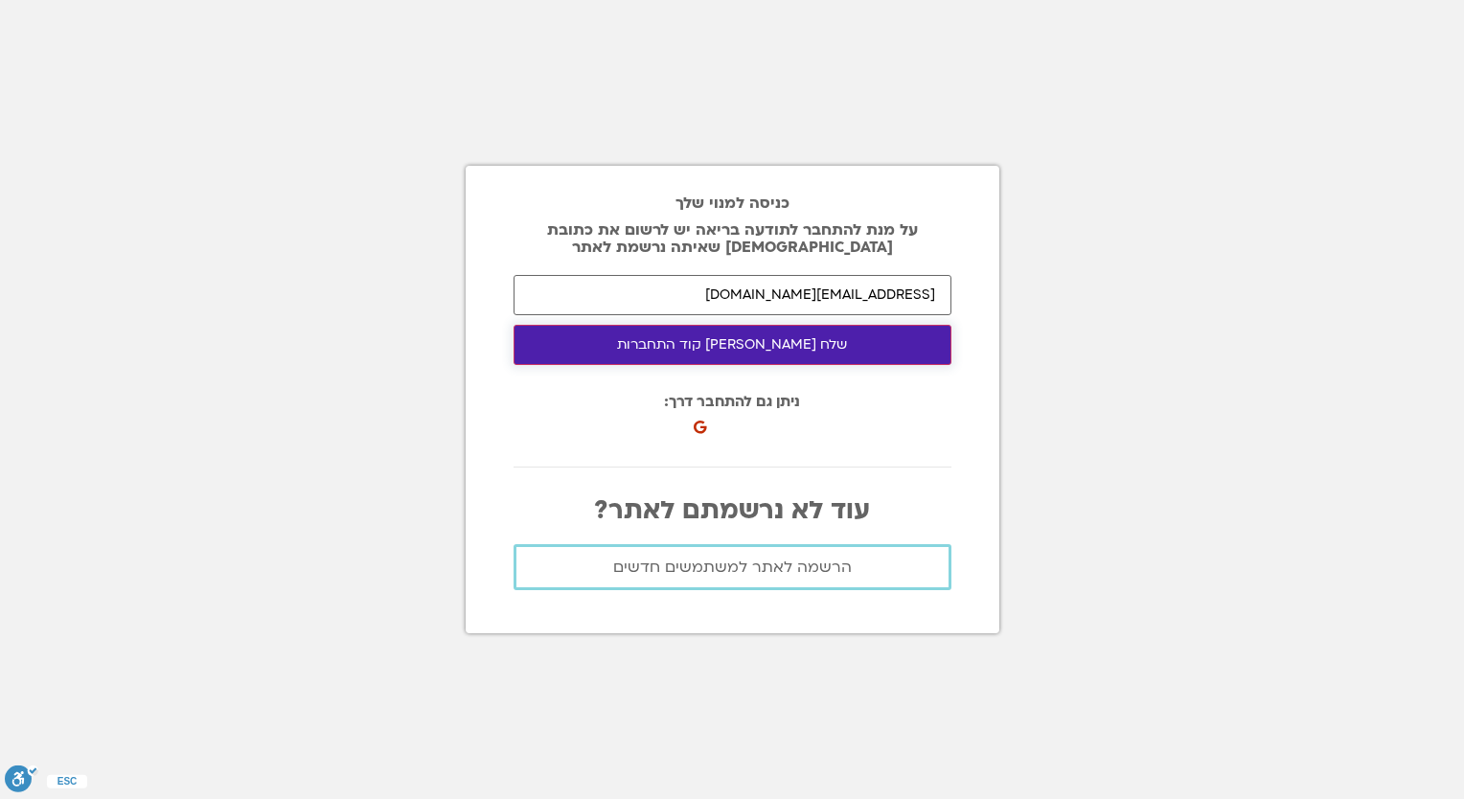
click at [746, 351] on button "שלח לי קוד התחברות" at bounding box center [733, 345] width 438 height 40
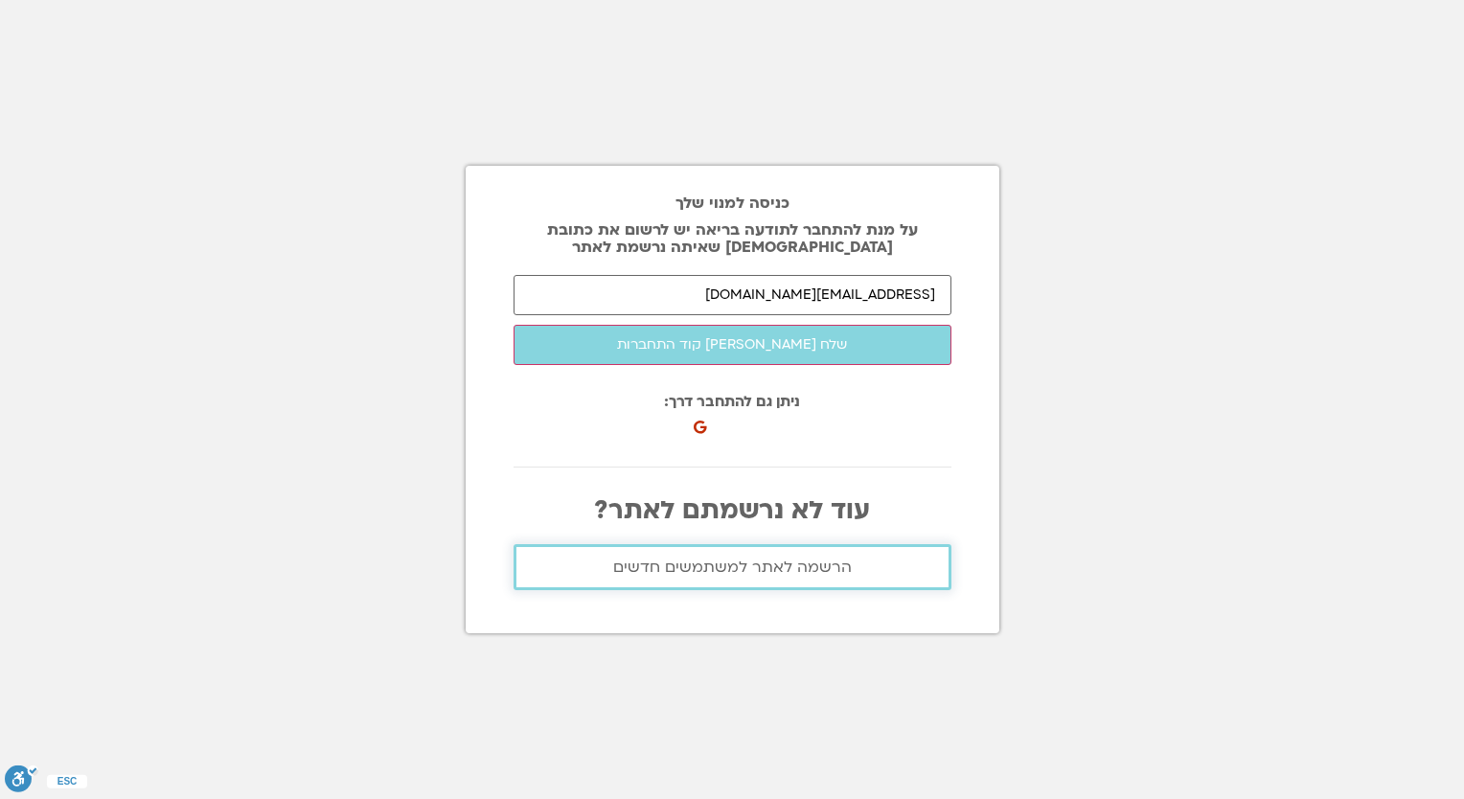
click at [735, 561] on span "הרשמה לאתר למשתמשים חדשים" at bounding box center [732, 567] width 239 height 17
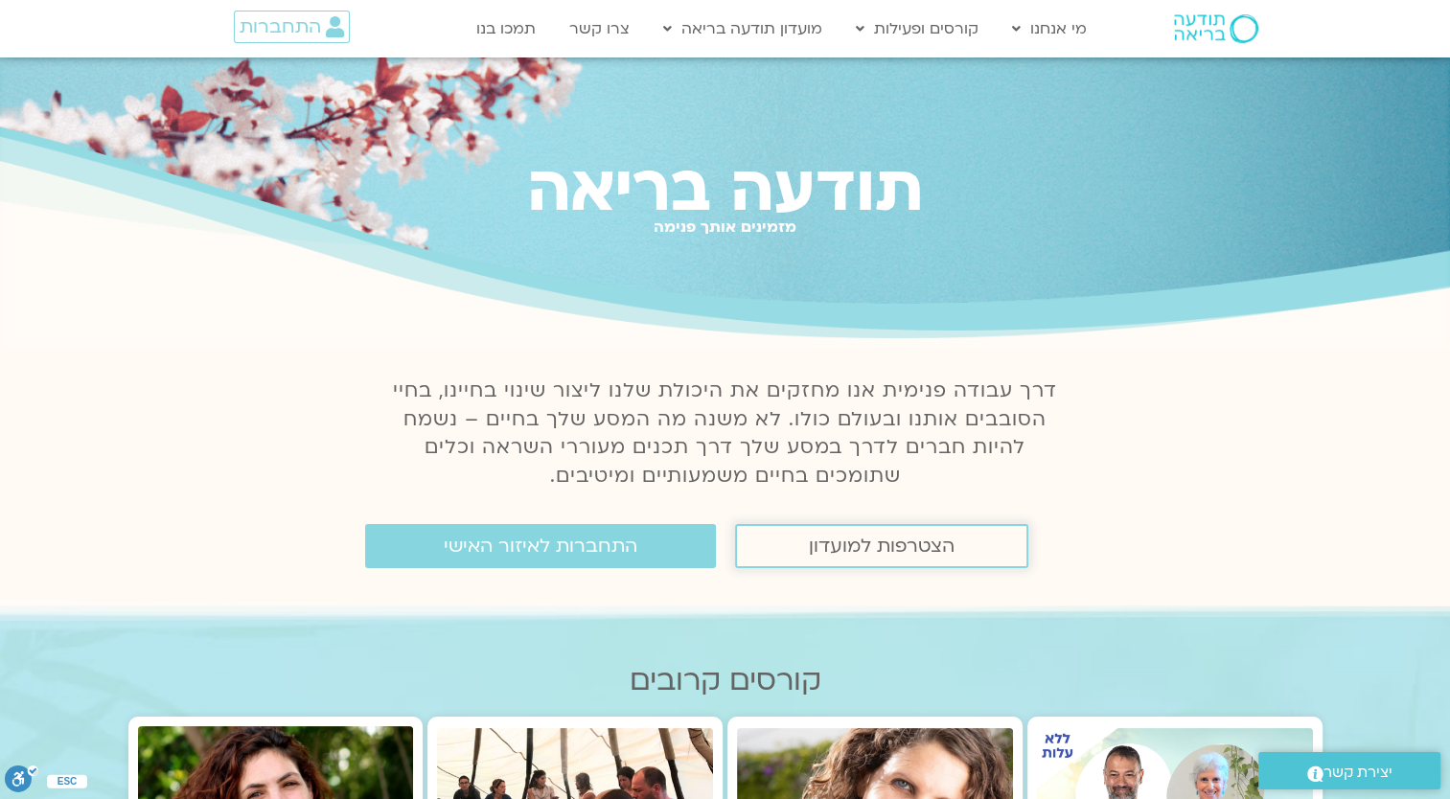
click at [824, 543] on span "הצטרפות למועדון" at bounding box center [882, 546] width 146 height 21
click at [821, 540] on span "הצטרפות למועדון" at bounding box center [882, 546] width 146 height 21
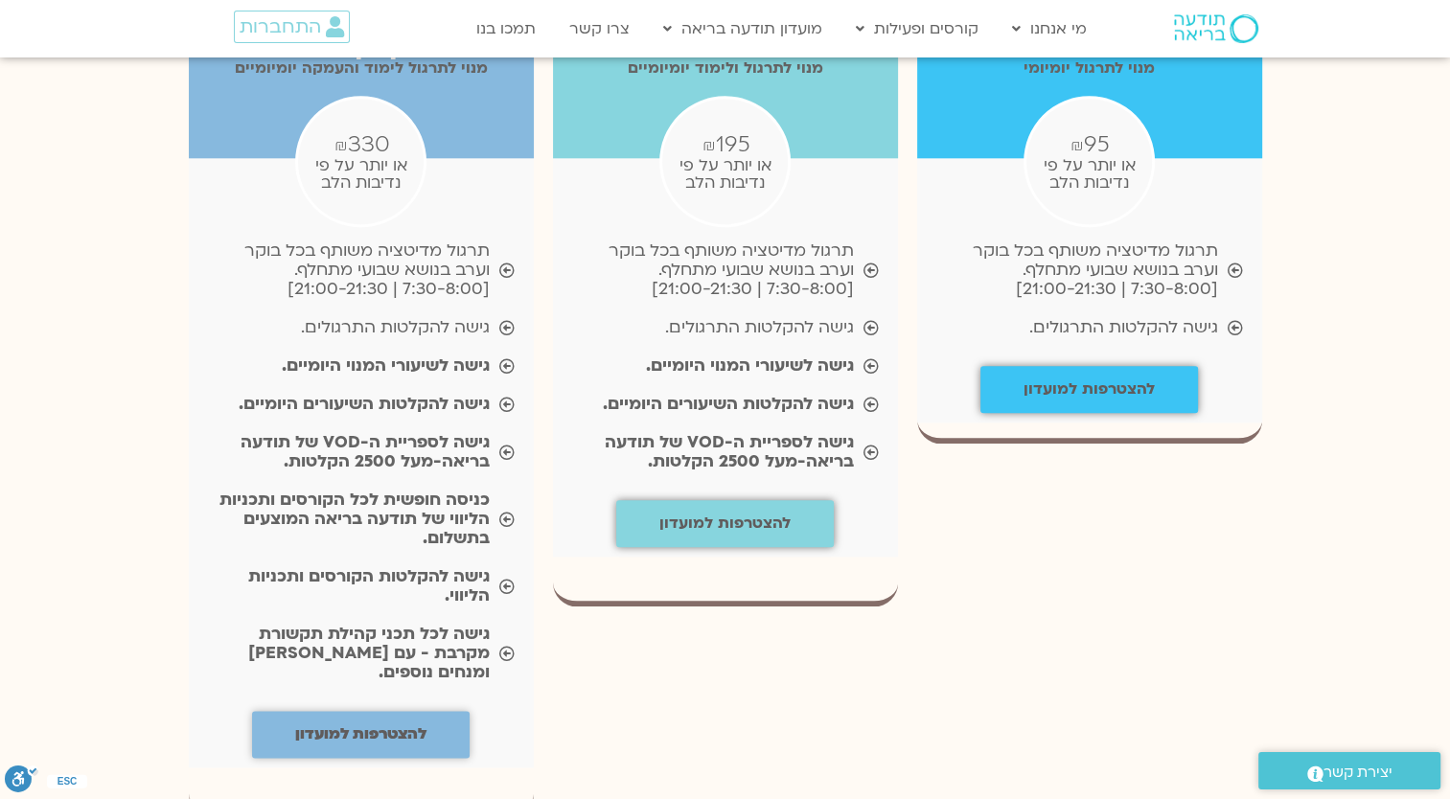
scroll to position [2108, 0]
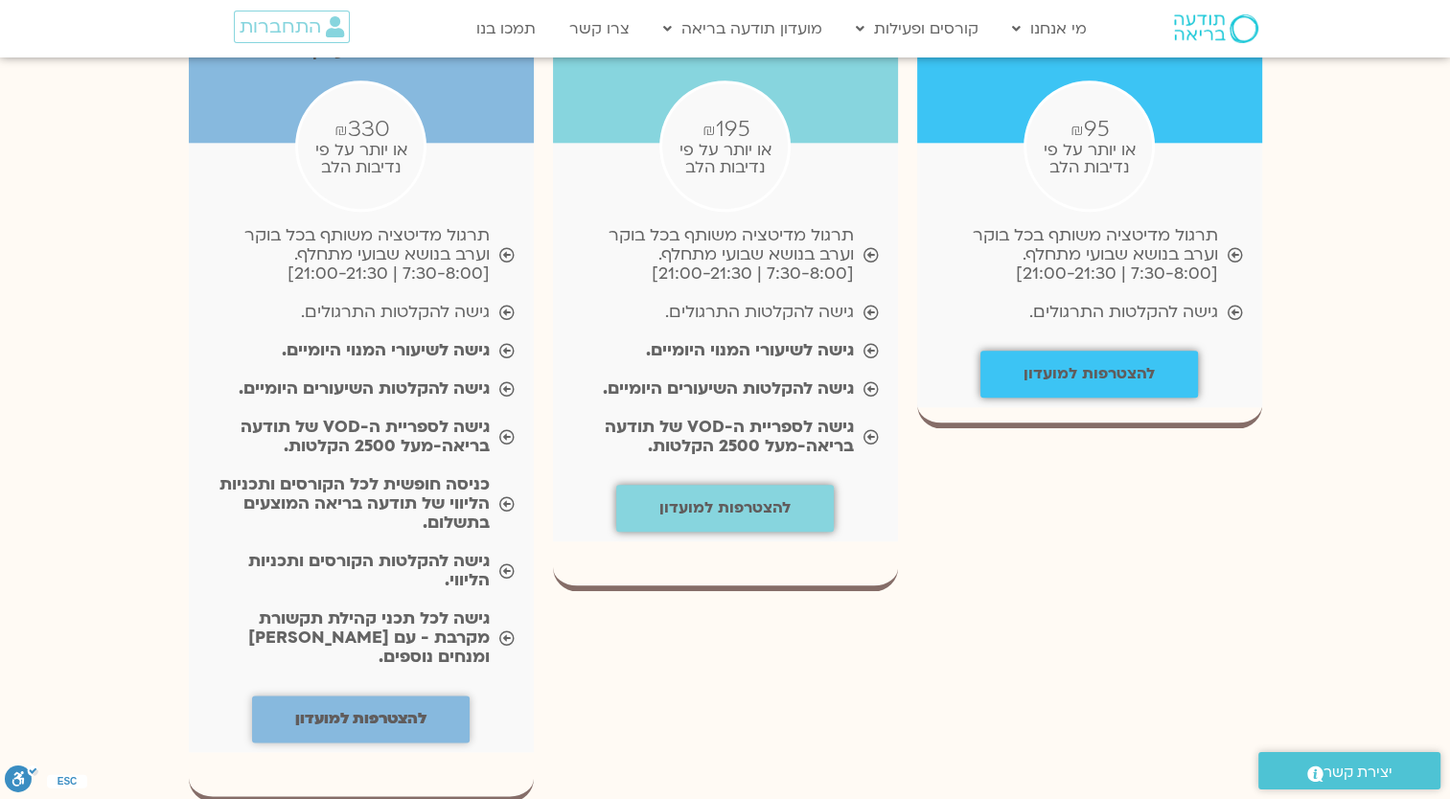
click at [1352, 765] on span "יצירת קשר" at bounding box center [1358, 773] width 69 height 26
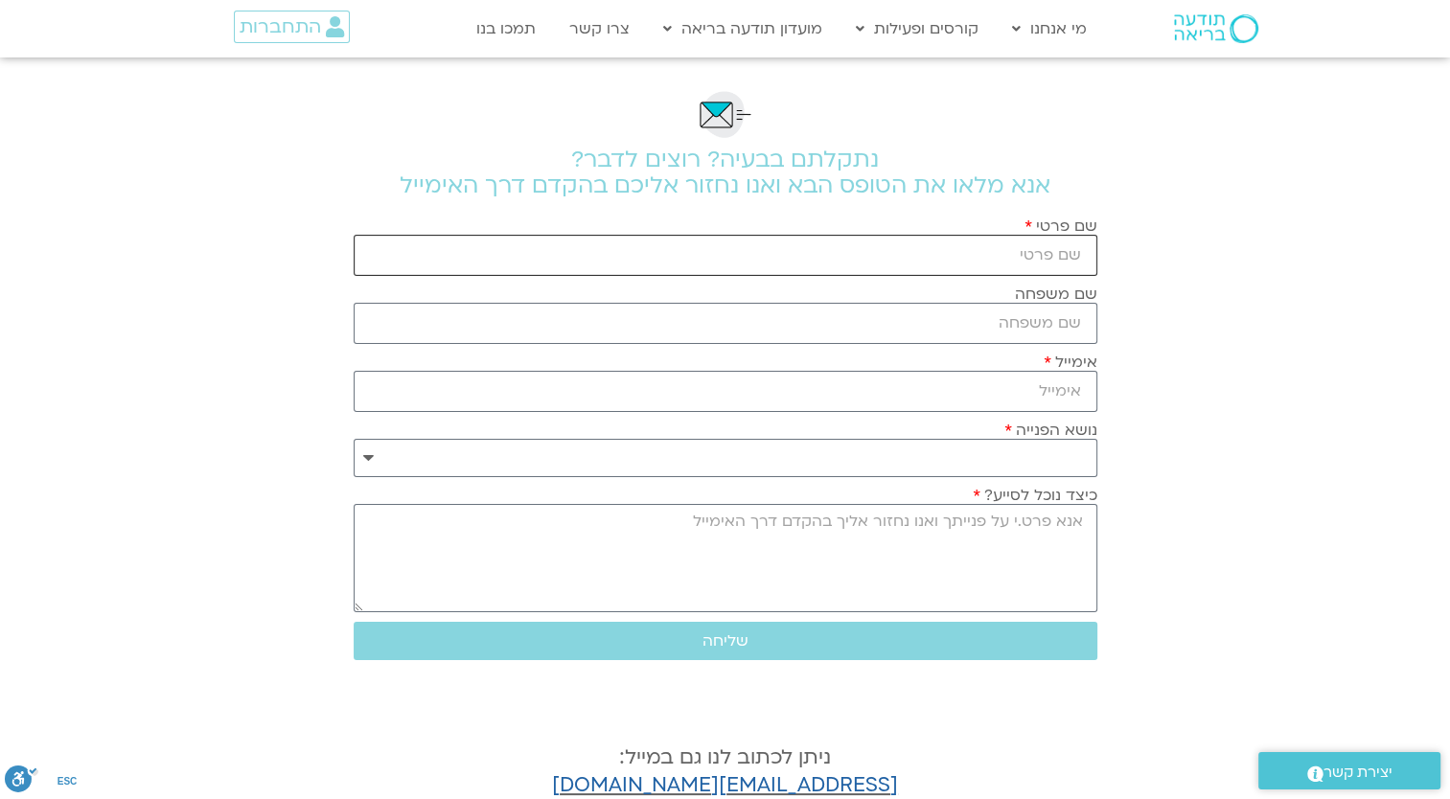
click at [983, 271] on input "שם פרטי" at bounding box center [726, 255] width 744 height 41
type input "[PERSON_NAME]"
click at [864, 323] on input "שם משפחה" at bounding box center [726, 323] width 744 height 41
type input "[PERSON_NAME]"
click at [1012, 385] on input "אימייל" at bounding box center [726, 391] width 744 height 41
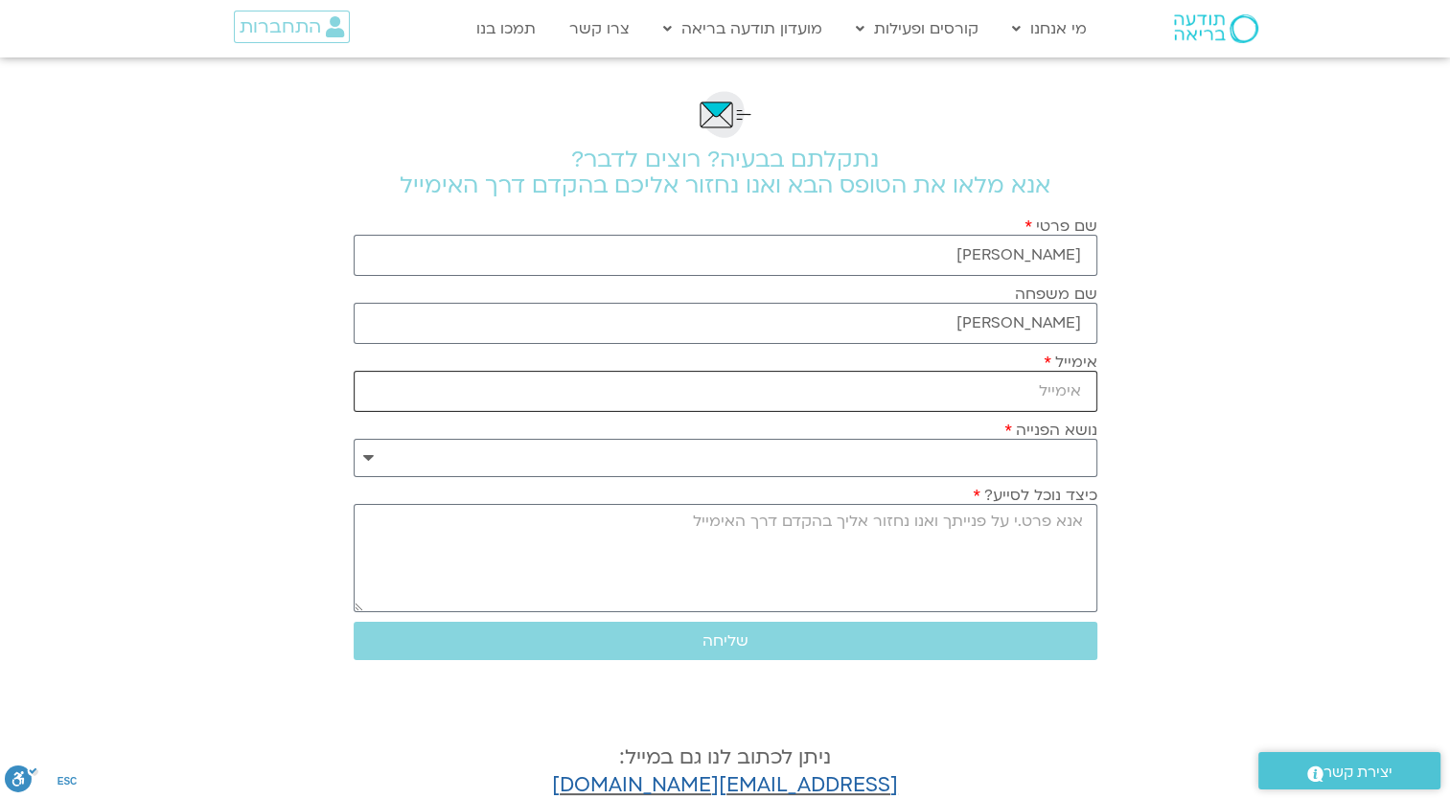
type input "[EMAIL_ADDRESS][DOMAIN_NAME]"
click at [1025, 473] on select "**********" at bounding box center [726, 458] width 744 height 38
click at [1031, 446] on select "**********" at bounding box center [726, 458] width 744 height 38
click at [364, 455] on select "**********" at bounding box center [726, 458] width 744 height 38
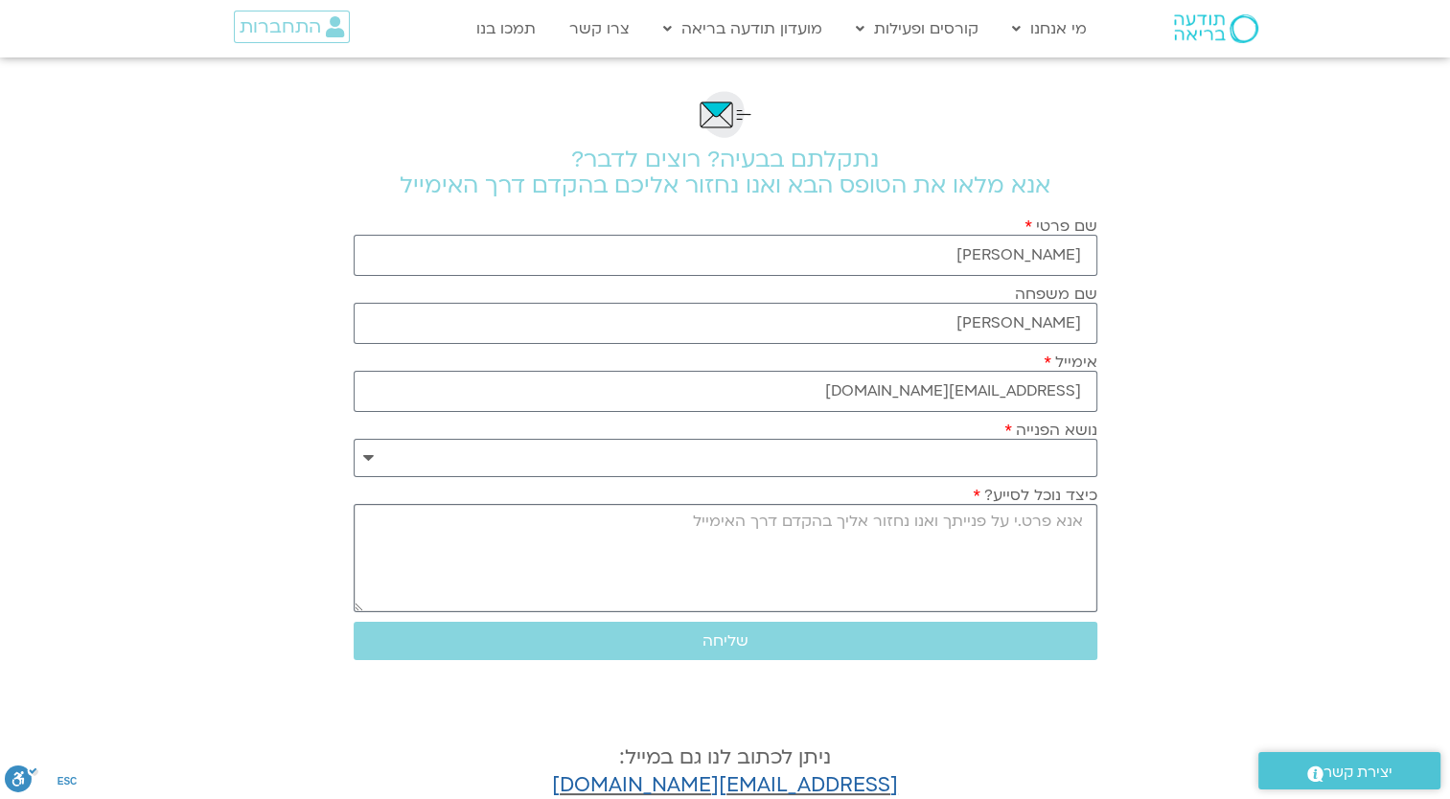
click at [1068, 554] on textarea "כיצד נוכל לסייע?" at bounding box center [726, 558] width 744 height 108
click at [983, 520] on textarea "לא מצליחה לשתחבר" at bounding box center [726, 558] width 744 height 108
type textarea "לא מצליחה להתחבר"
click at [759, 656] on button "שליחה" at bounding box center [726, 641] width 744 height 38
click at [749, 641] on span "שליחה" at bounding box center [726, 641] width 698 height 17
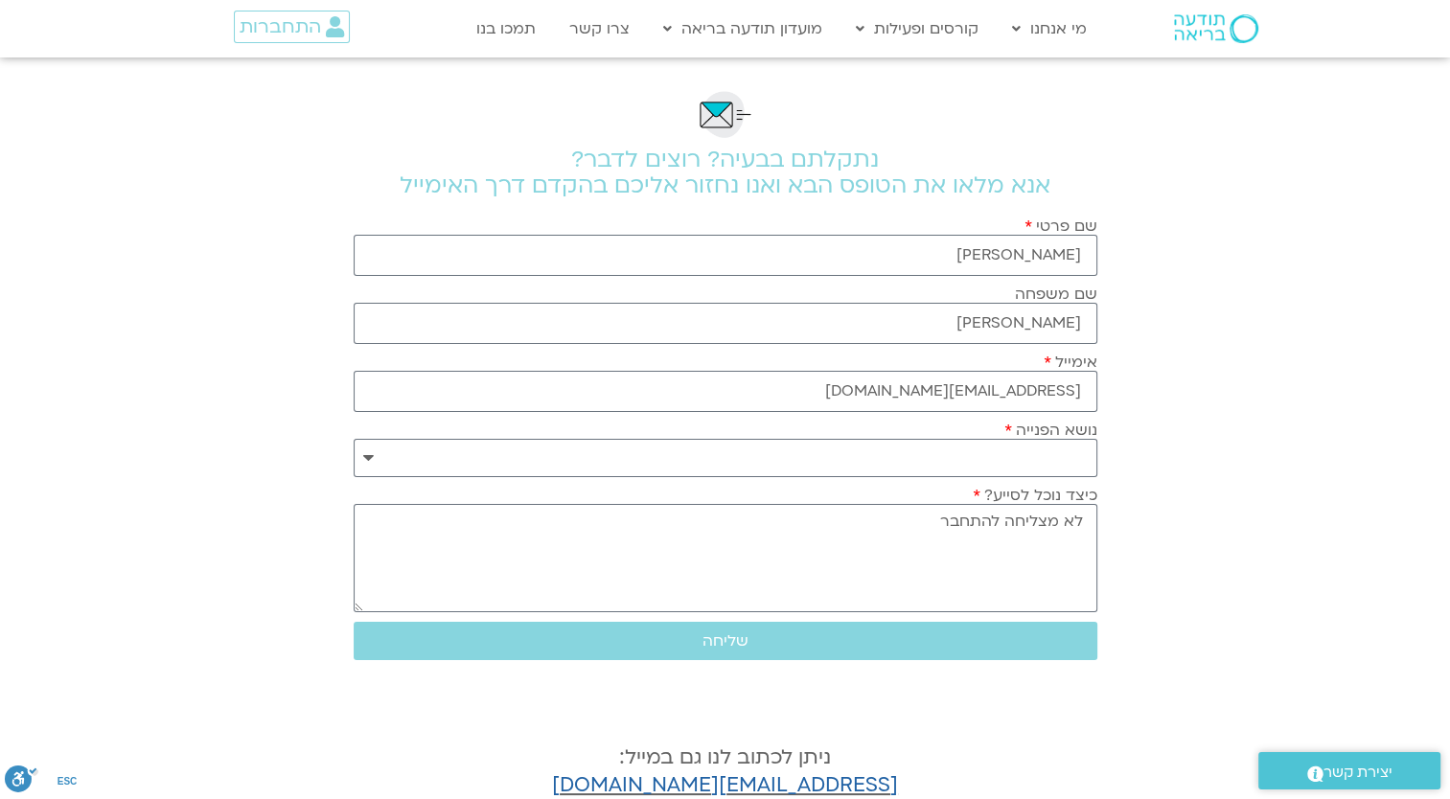
click at [1044, 438] on div "**********" at bounding box center [725, 450] width 753 height 56
click at [364, 451] on select "**********" at bounding box center [726, 458] width 744 height 38
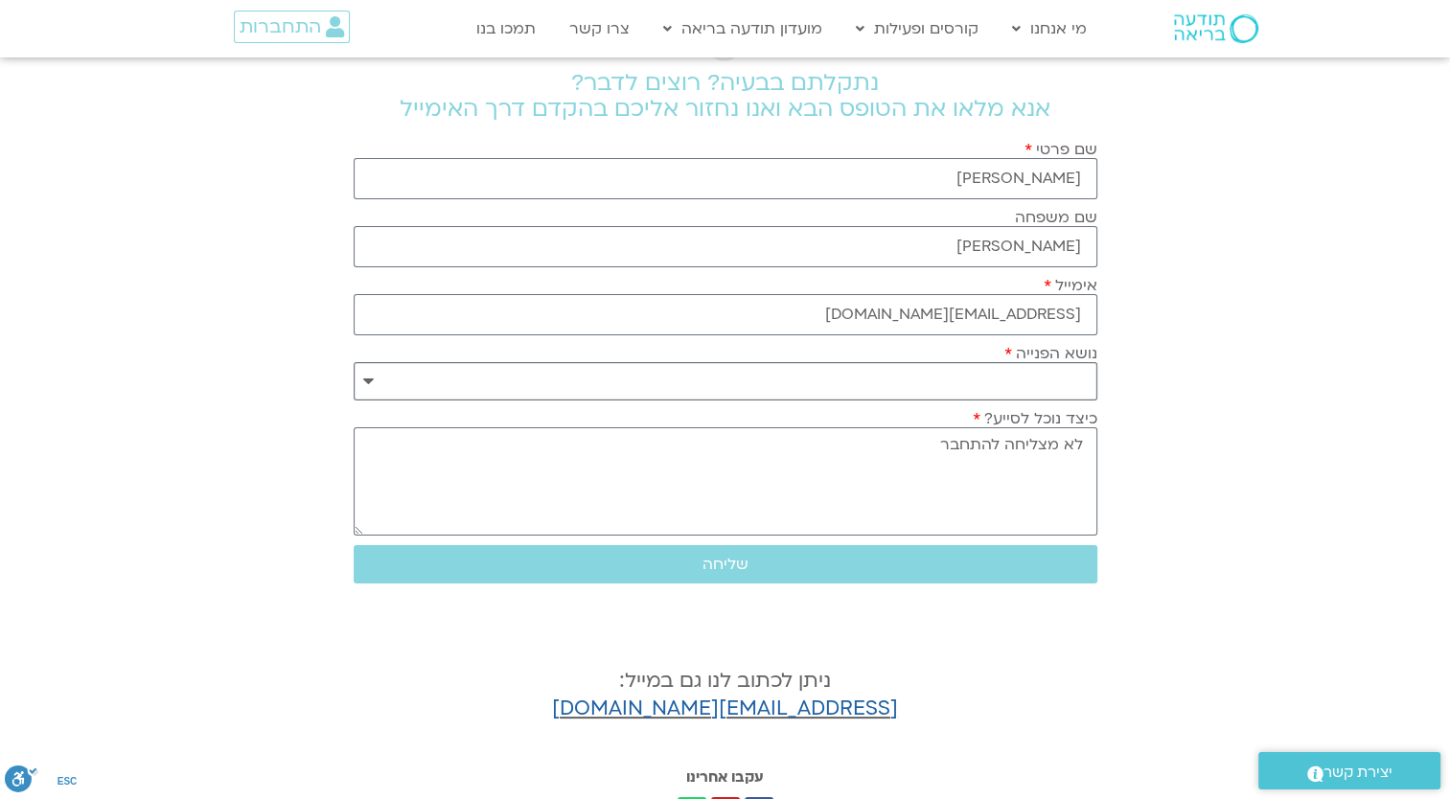
scroll to position [192, 0]
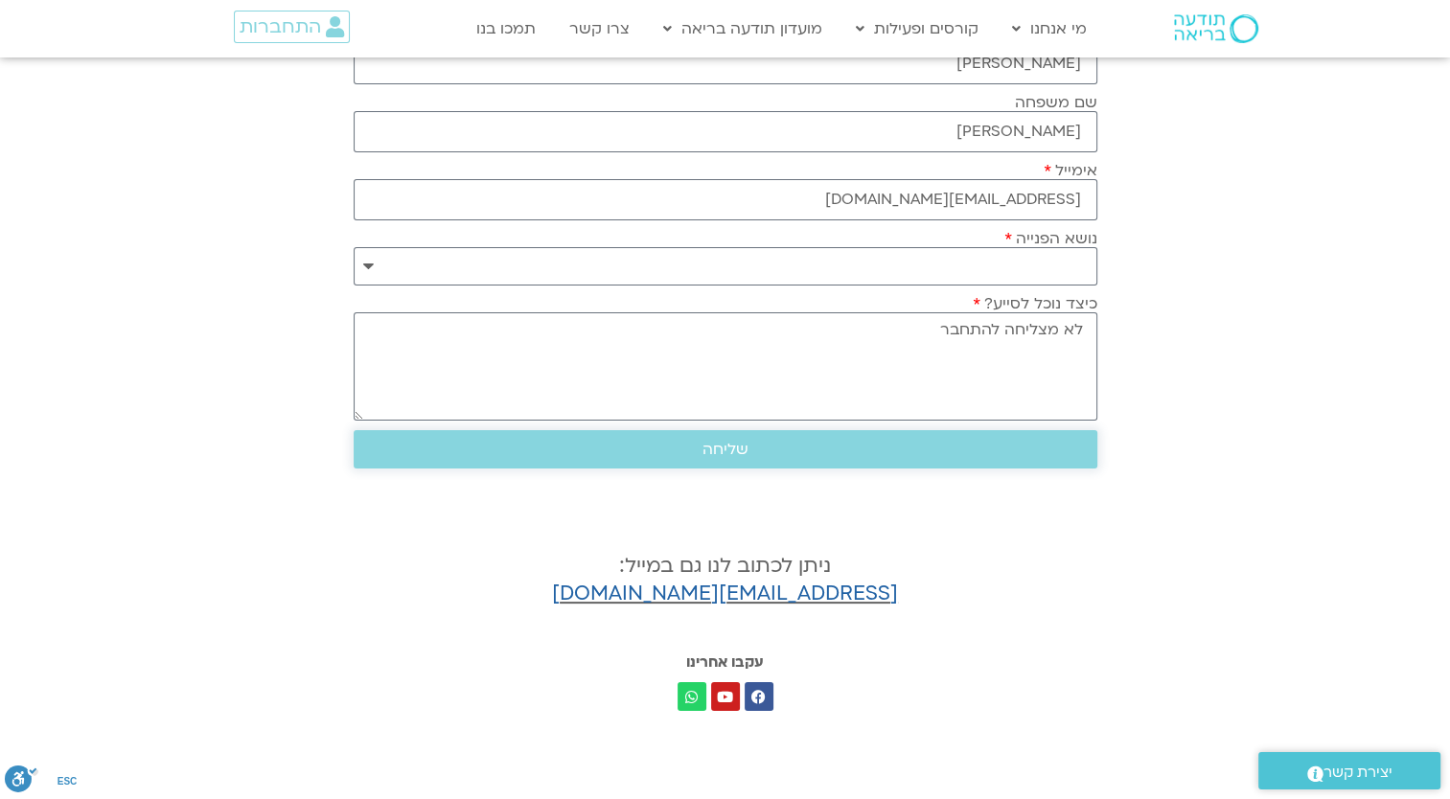
click at [759, 449] on span "שליחה" at bounding box center [726, 449] width 698 height 17
click at [1029, 262] on select "**********" at bounding box center [726, 266] width 744 height 38
select select "**********"
click at [354, 247] on select "**********" at bounding box center [726, 266] width 744 height 38
click at [366, 264] on select "**********" at bounding box center [726, 266] width 744 height 38
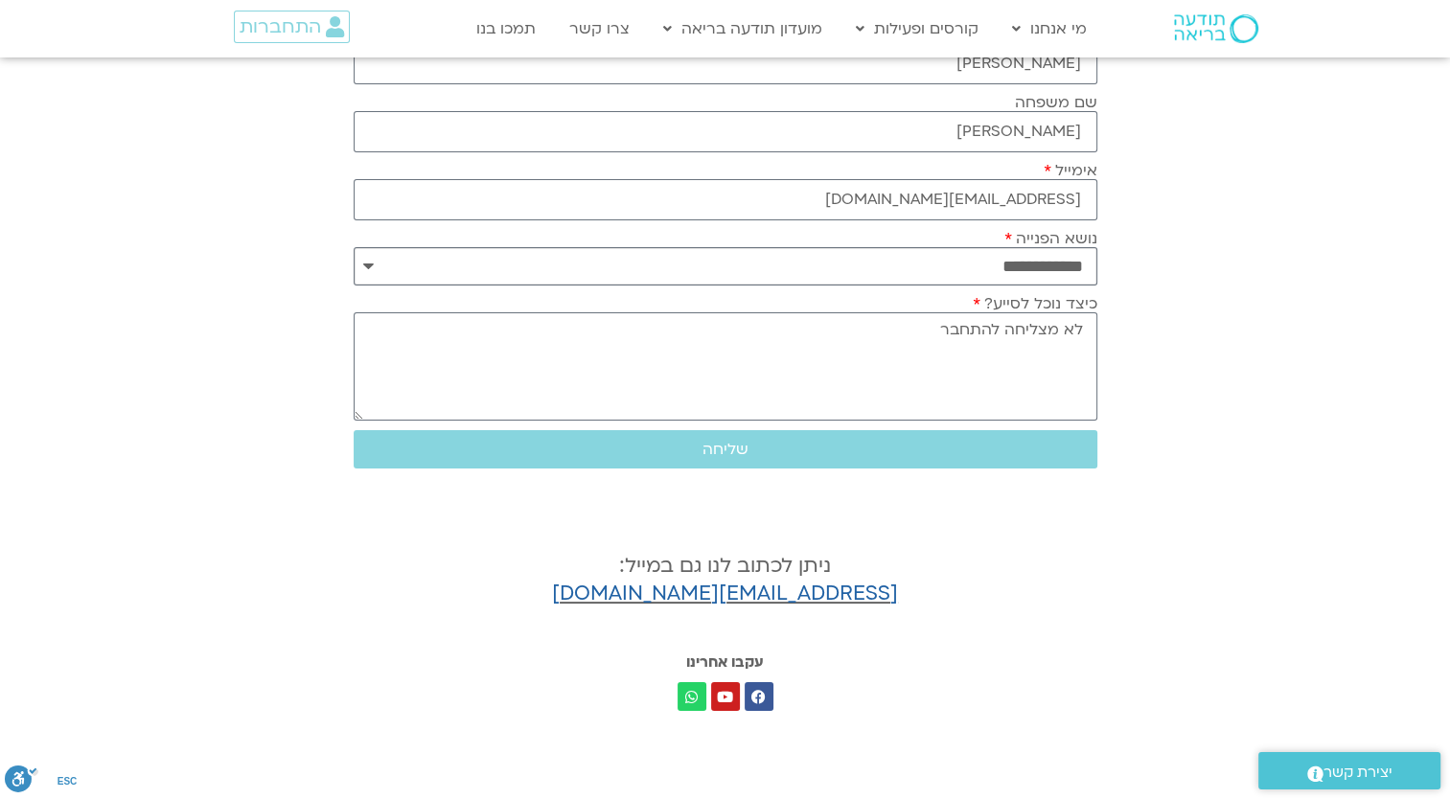
click at [1072, 260] on select "**********" at bounding box center [726, 266] width 744 height 38
click at [990, 274] on select "**********" at bounding box center [726, 266] width 744 height 38
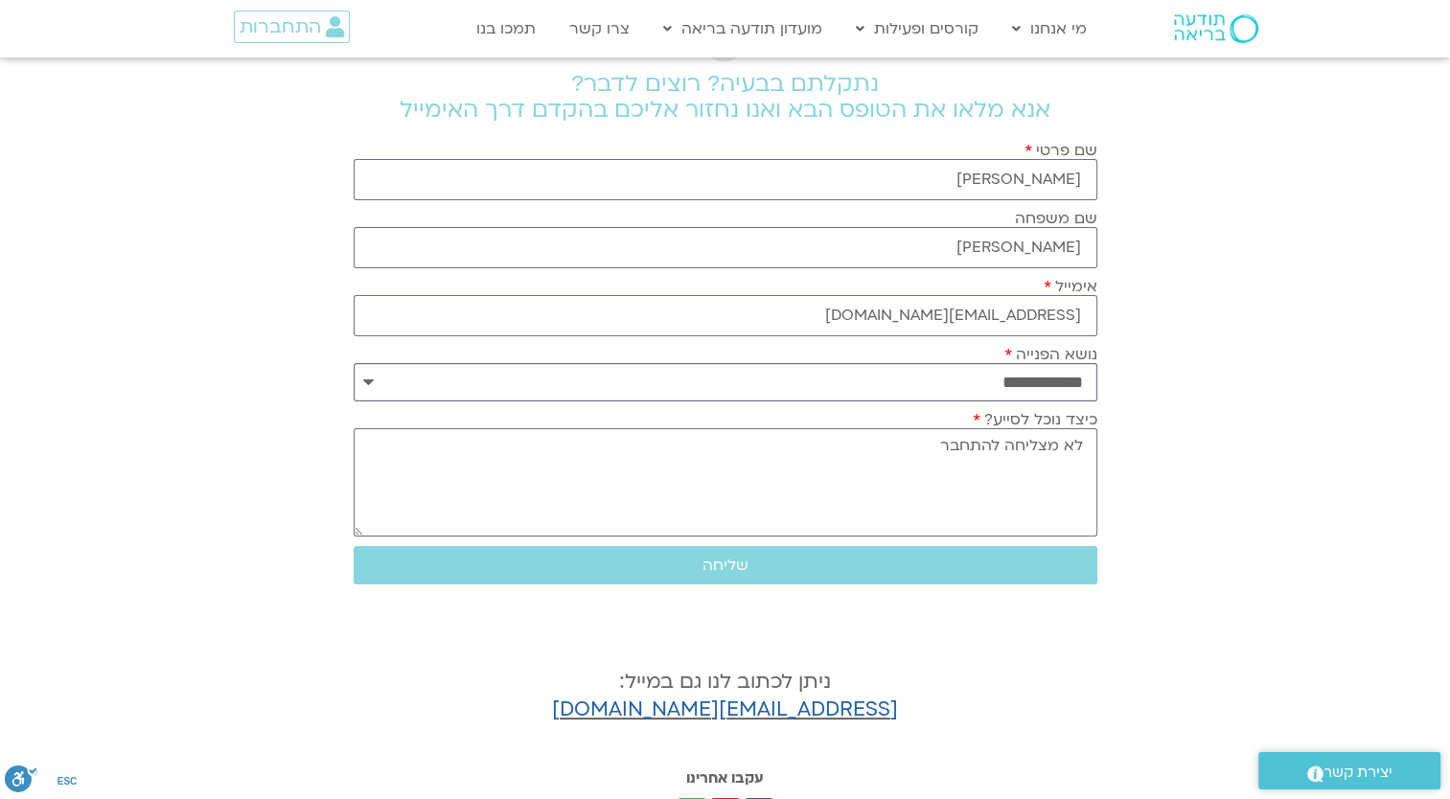
scroll to position [0, 0]
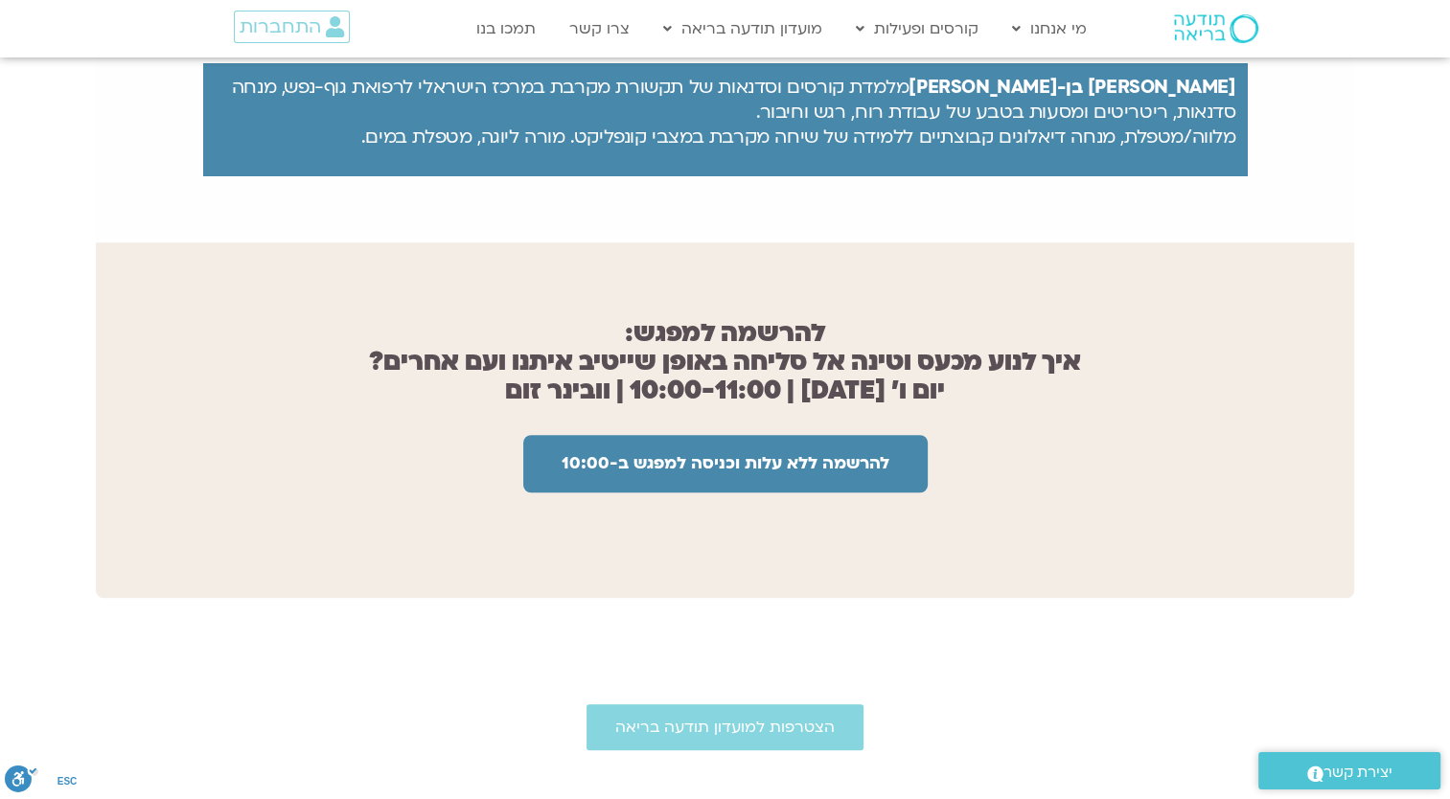
scroll to position [1342, 0]
click at [731, 453] on span "להרשמה ללא עלות וכניסה למפגש ב-10:00" at bounding box center [726, 462] width 328 height 19
